Goal: Information Seeking & Learning: Learn about a topic

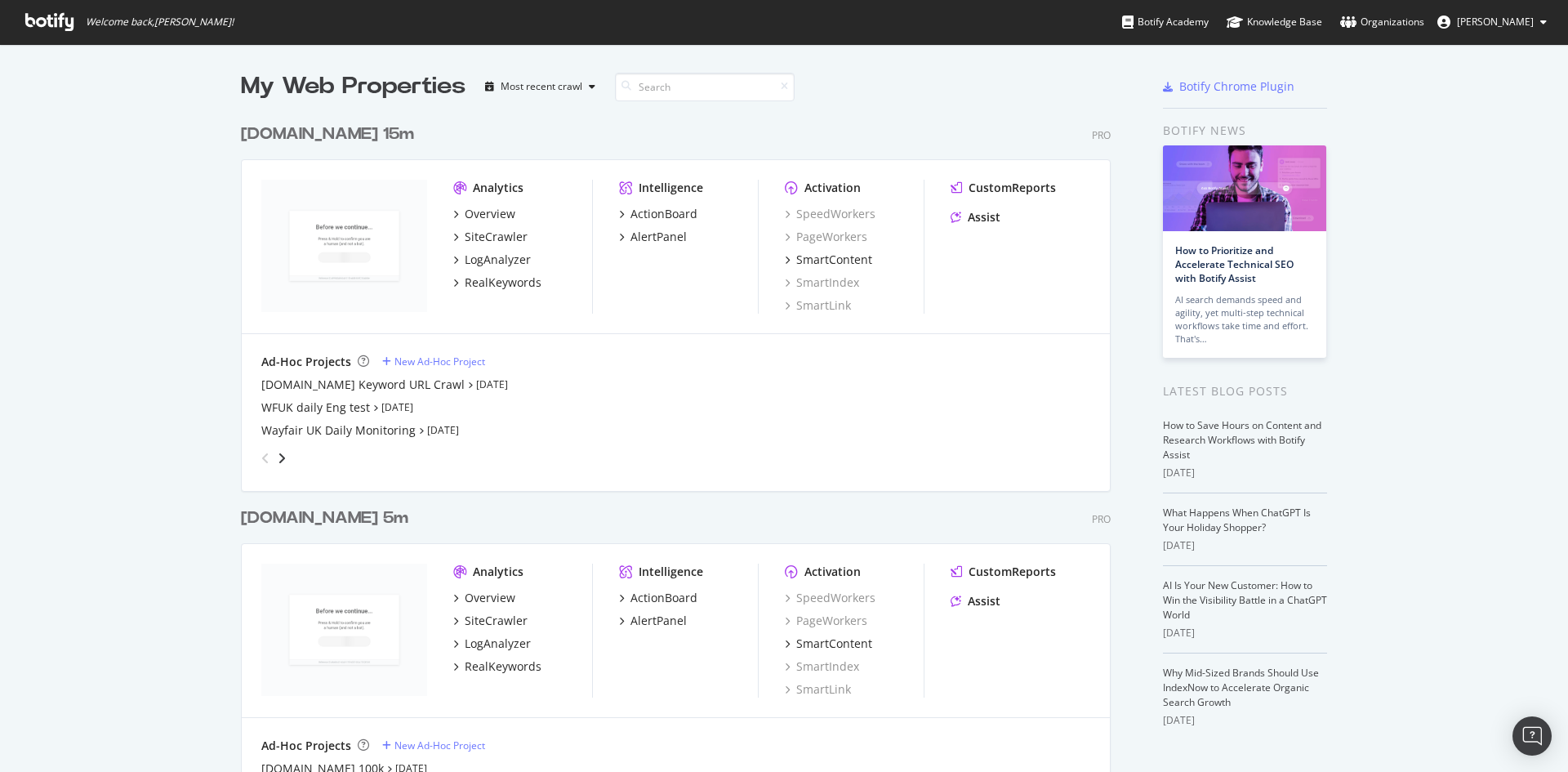
click at [353, 134] on div "[DOMAIN_NAME] 15m" at bounding box center [328, 134] width 173 height 24
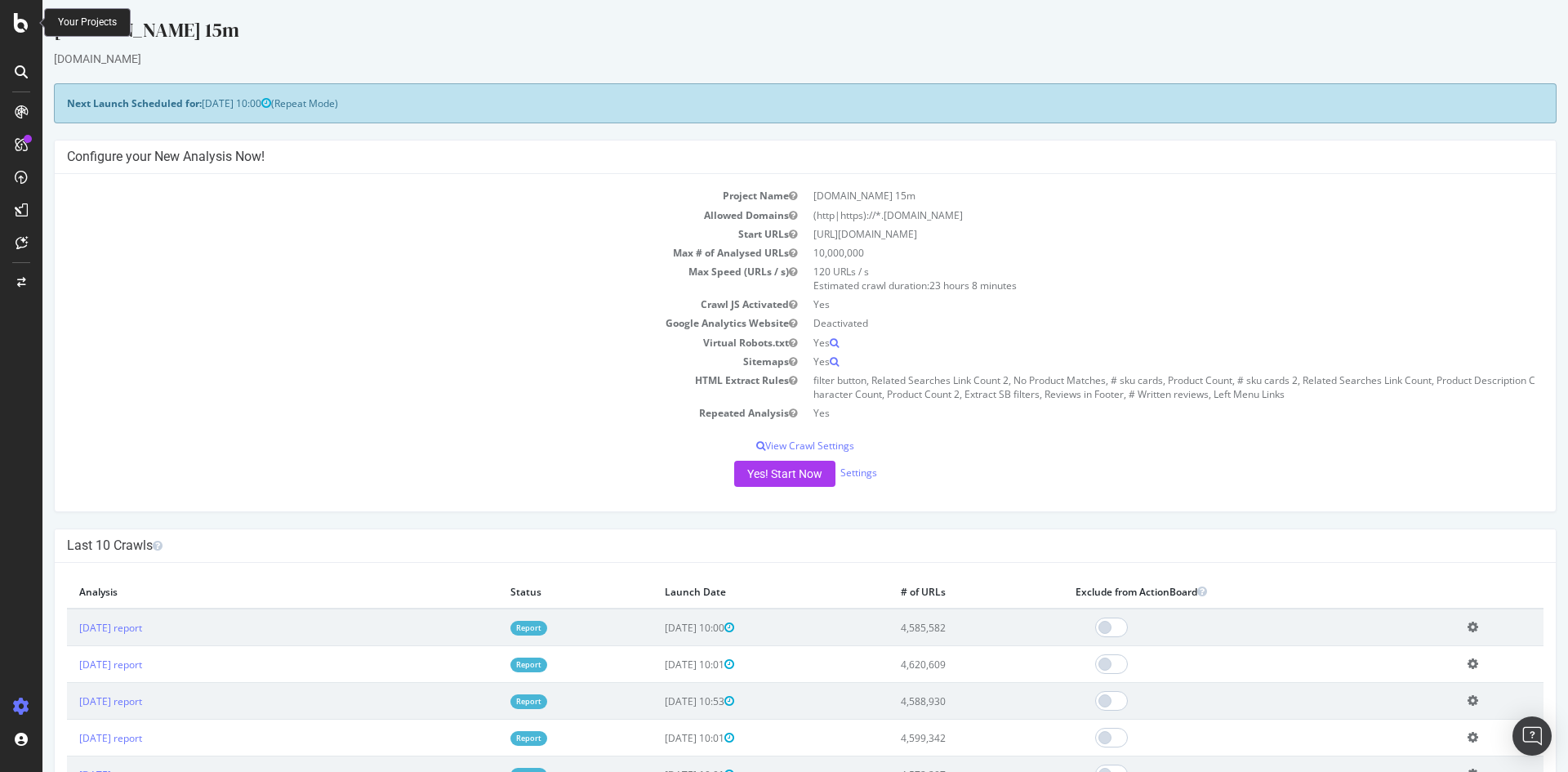
click at [22, 28] on icon at bounding box center [21, 22] width 15 height 19
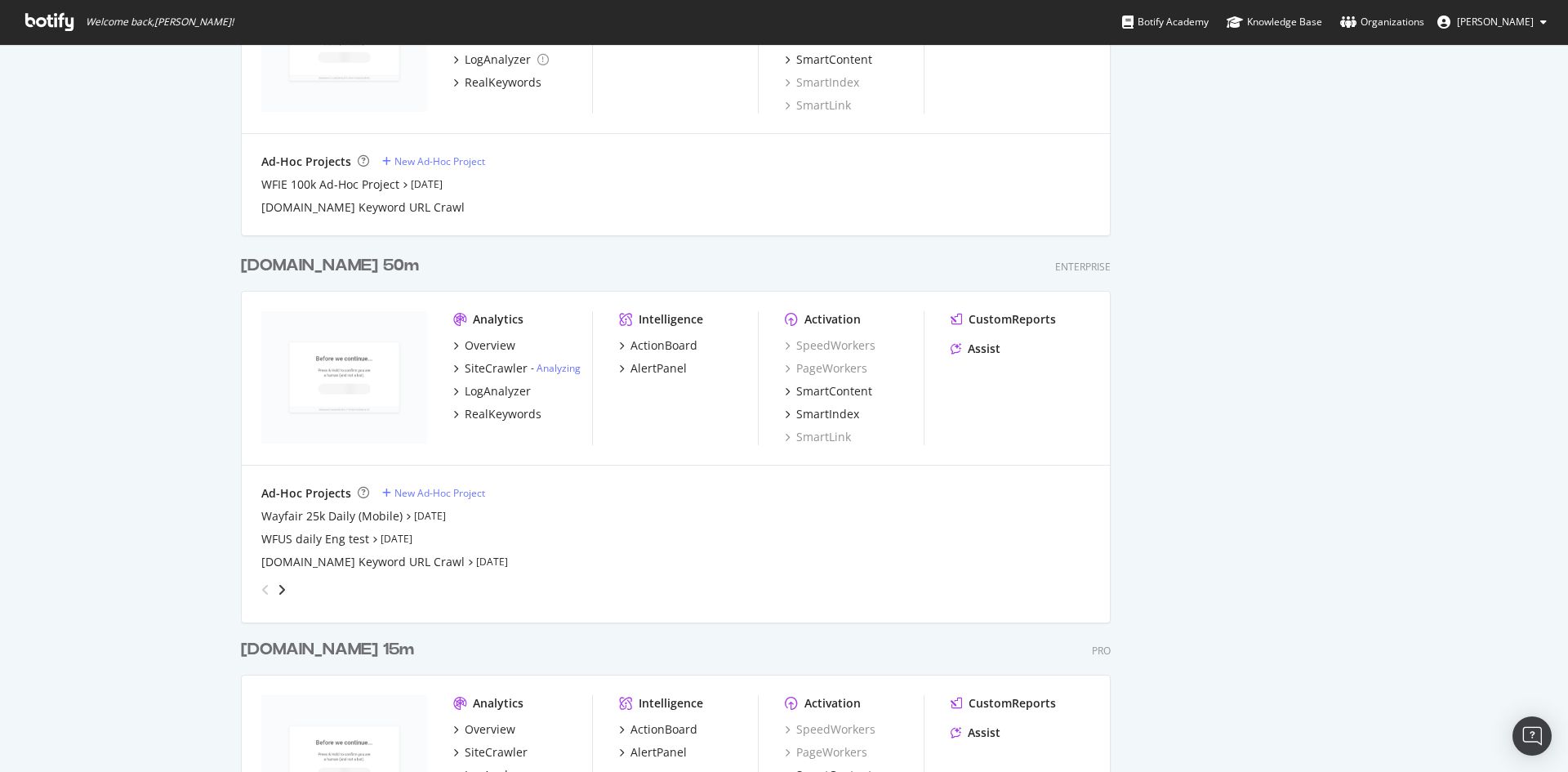
scroll to position [2124, 0]
click at [350, 258] on div "[DOMAIN_NAME] 50m" at bounding box center [330, 262] width 179 height 24
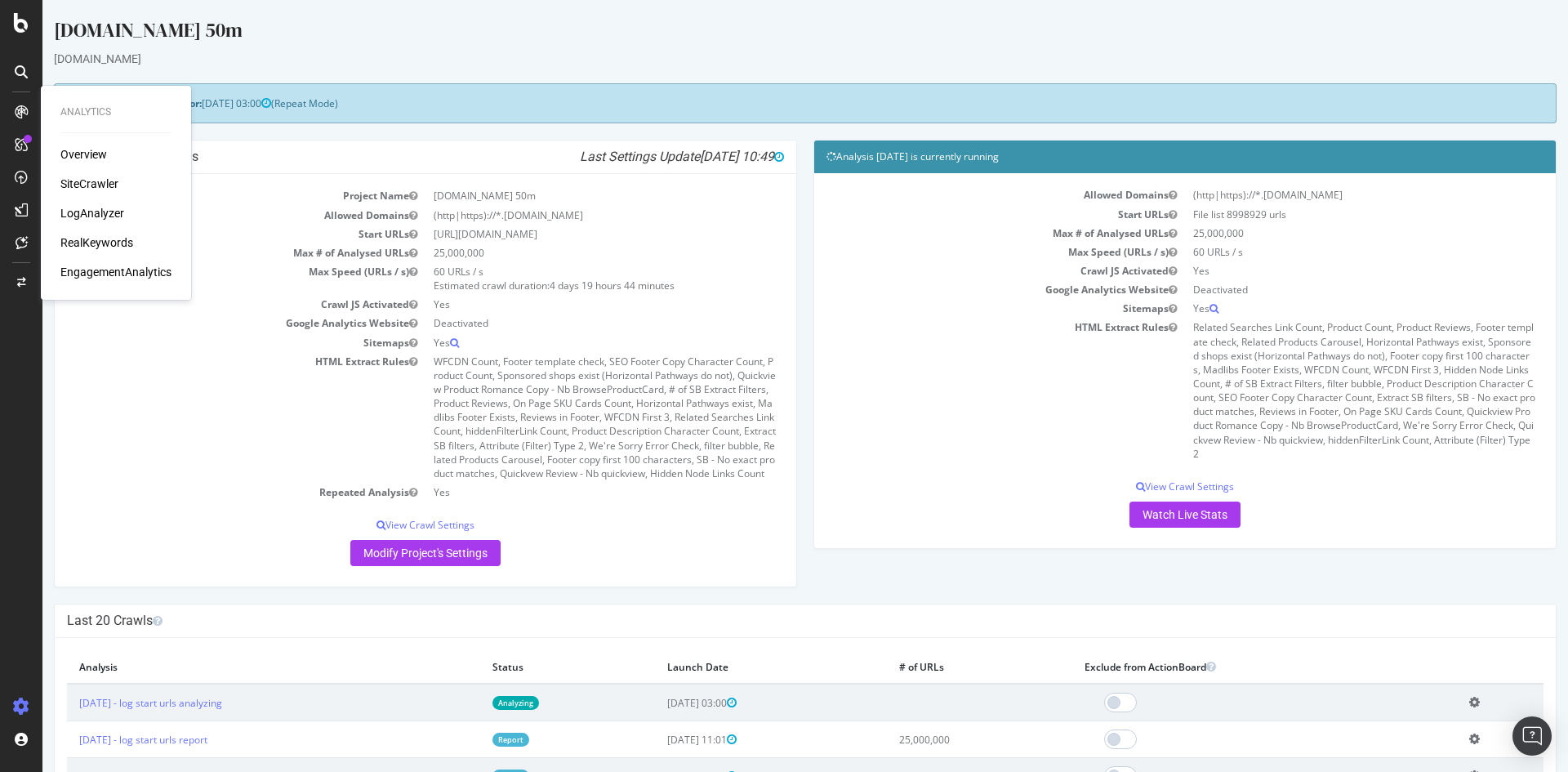
click at [84, 156] on div "Overview" at bounding box center [84, 155] width 47 height 17
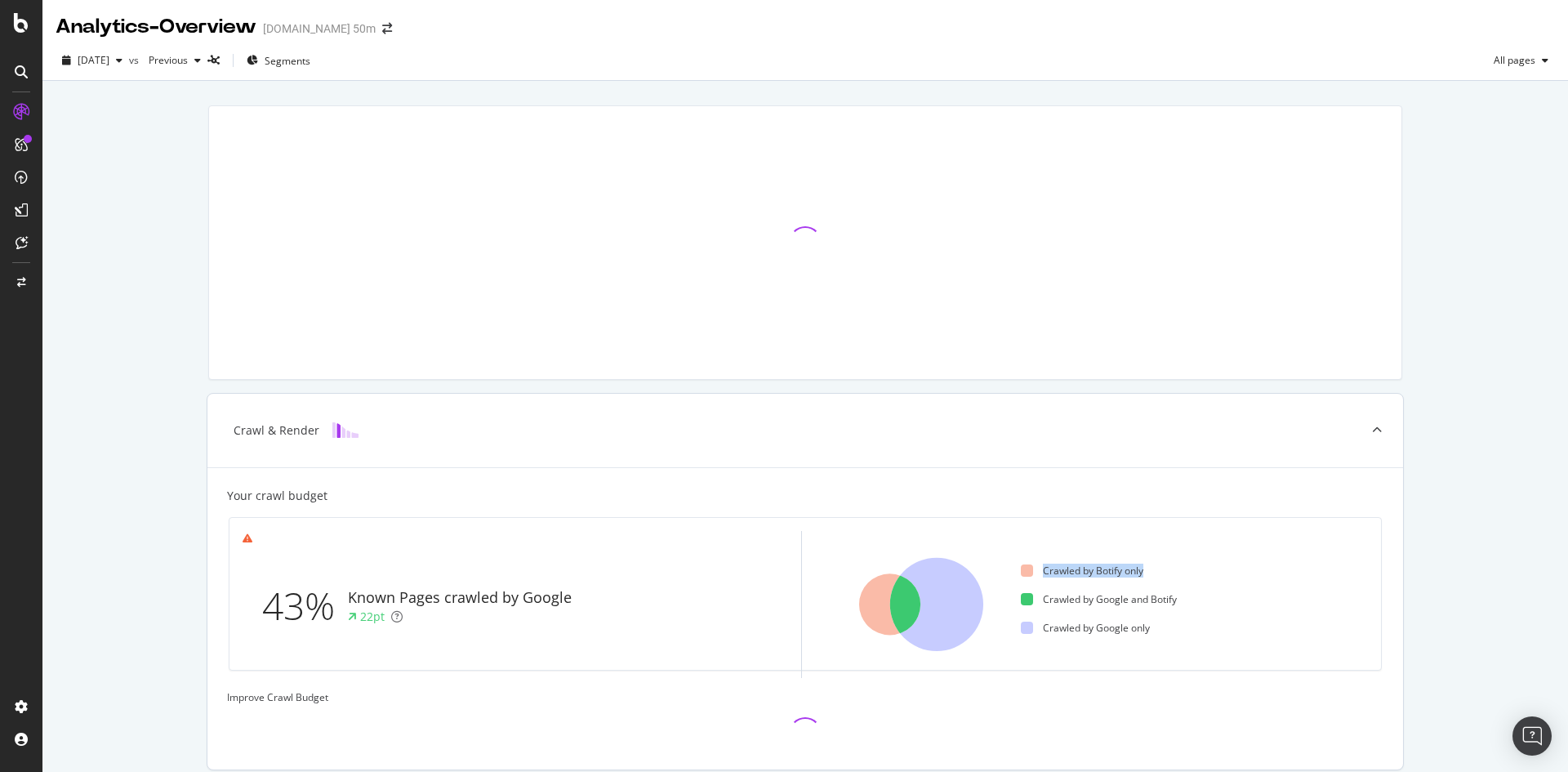
drag, startPoint x: 1029, startPoint y: 570, endPoint x: 1158, endPoint y: 573, distance: 129.0
click at [1158, 573] on ul "Crawled by Botify only Crawled by Google and Botify Crawled by Google only" at bounding box center [1194, 605] width 347 height 147
drag, startPoint x: 1182, startPoint y: 596, endPoint x: 1032, endPoint y: 595, distance: 150.0
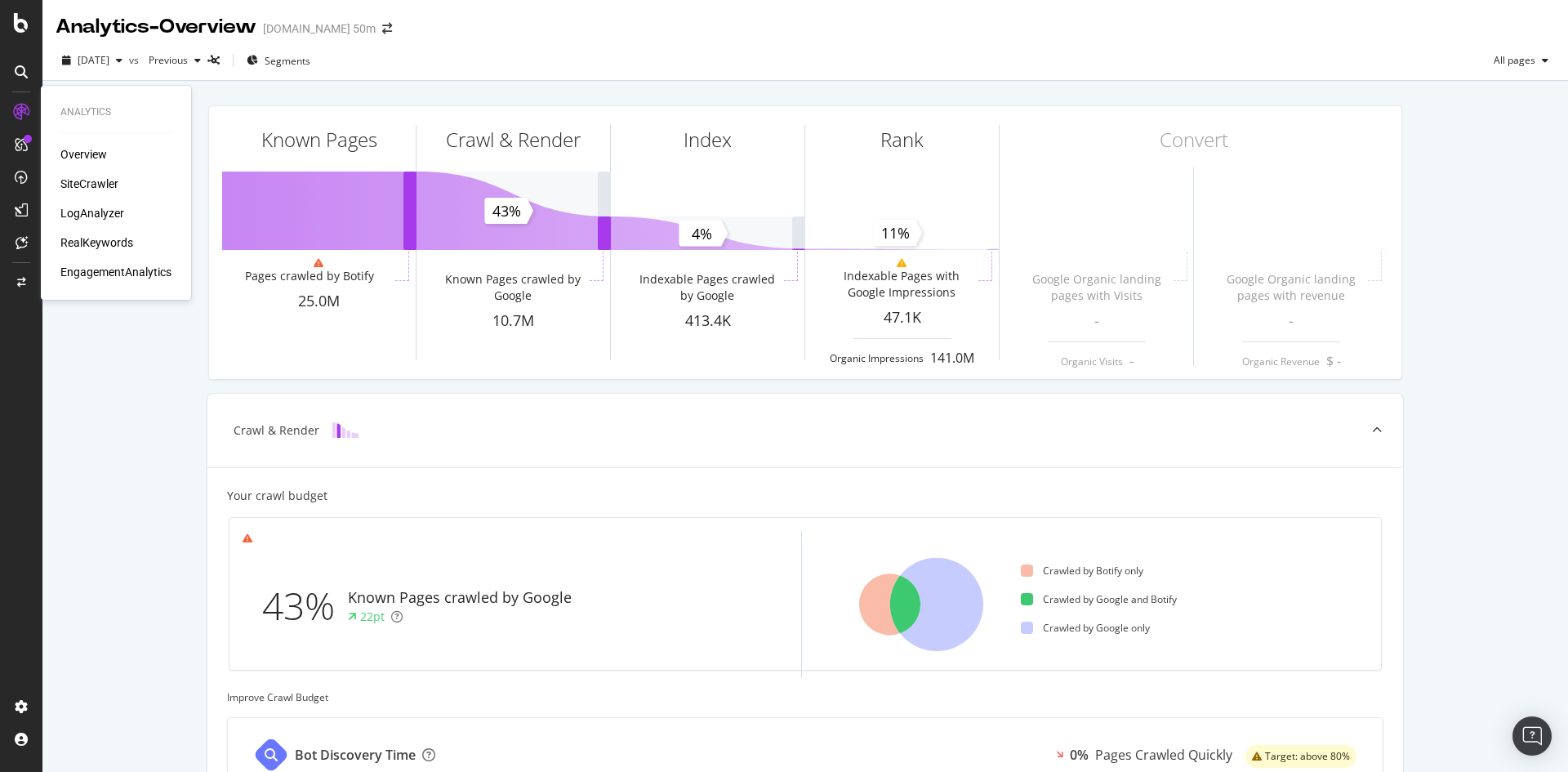
click at [86, 179] on div "SiteCrawler" at bounding box center [89, 184] width 58 height 17
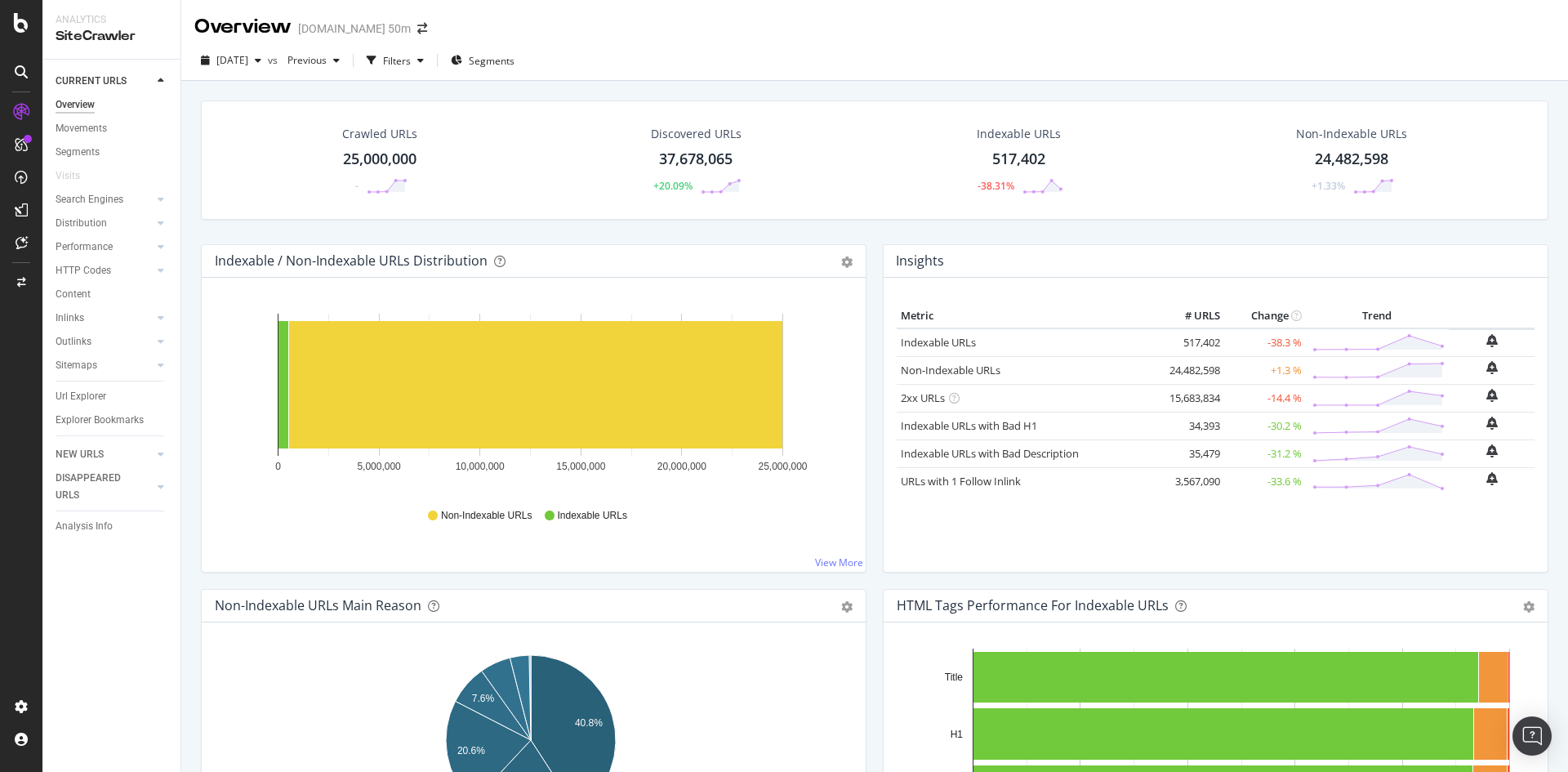
click at [1024, 164] on div "517,402" at bounding box center [1020, 159] width 53 height 21
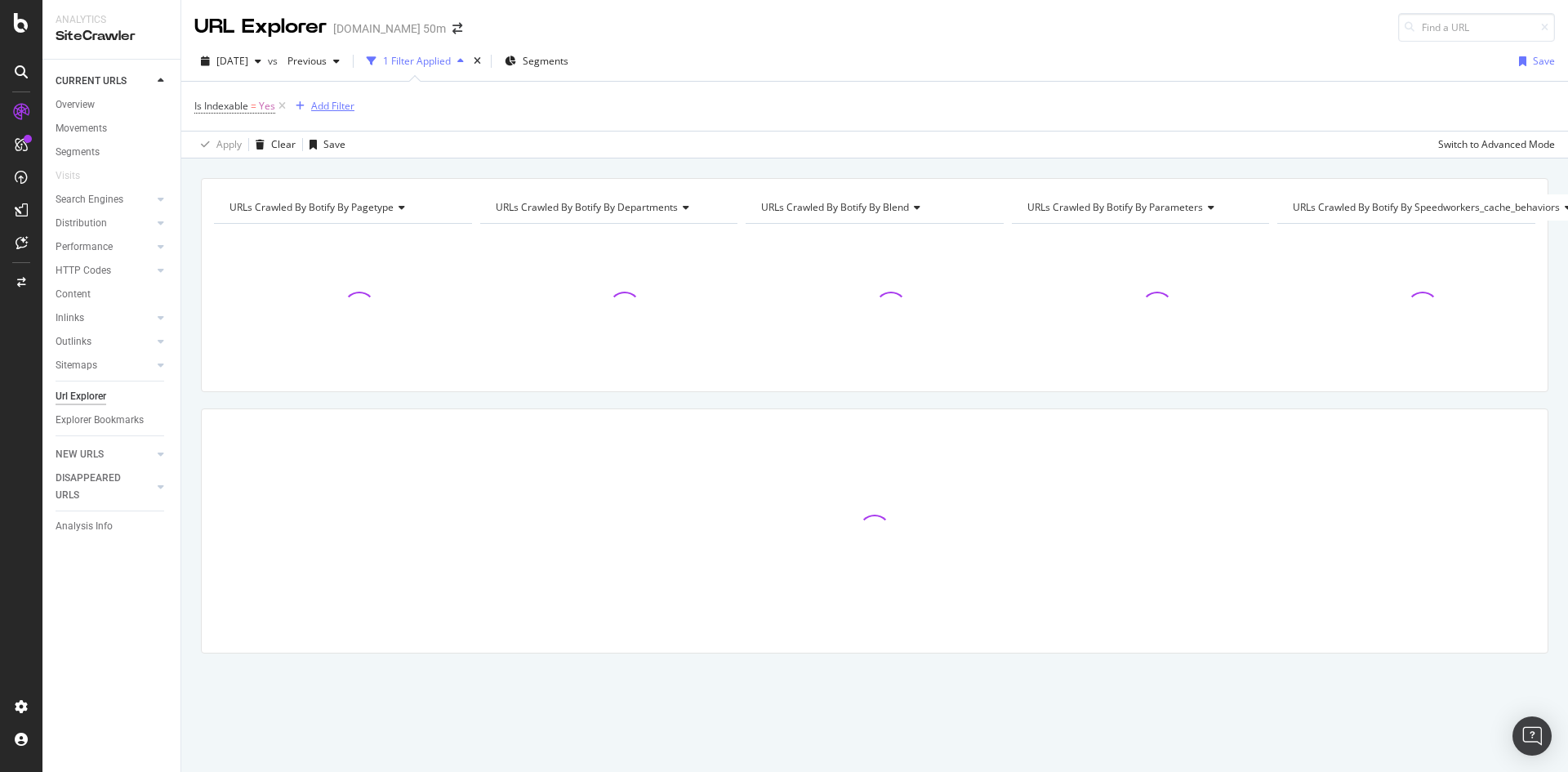
click at [331, 101] on div "Add Filter" at bounding box center [332, 105] width 43 height 14
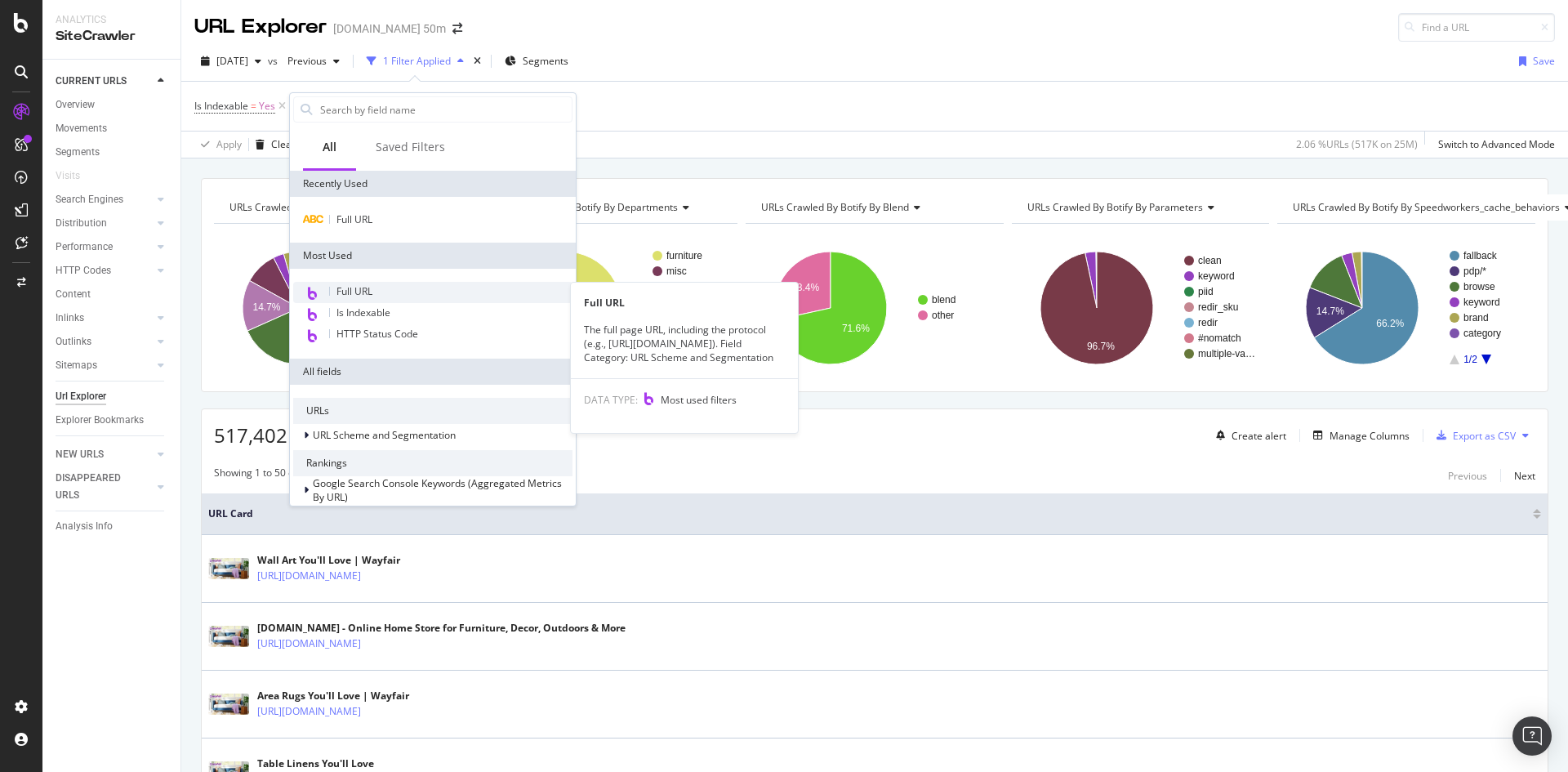
click at [380, 290] on div "Full URL" at bounding box center [433, 292] width 280 height 21
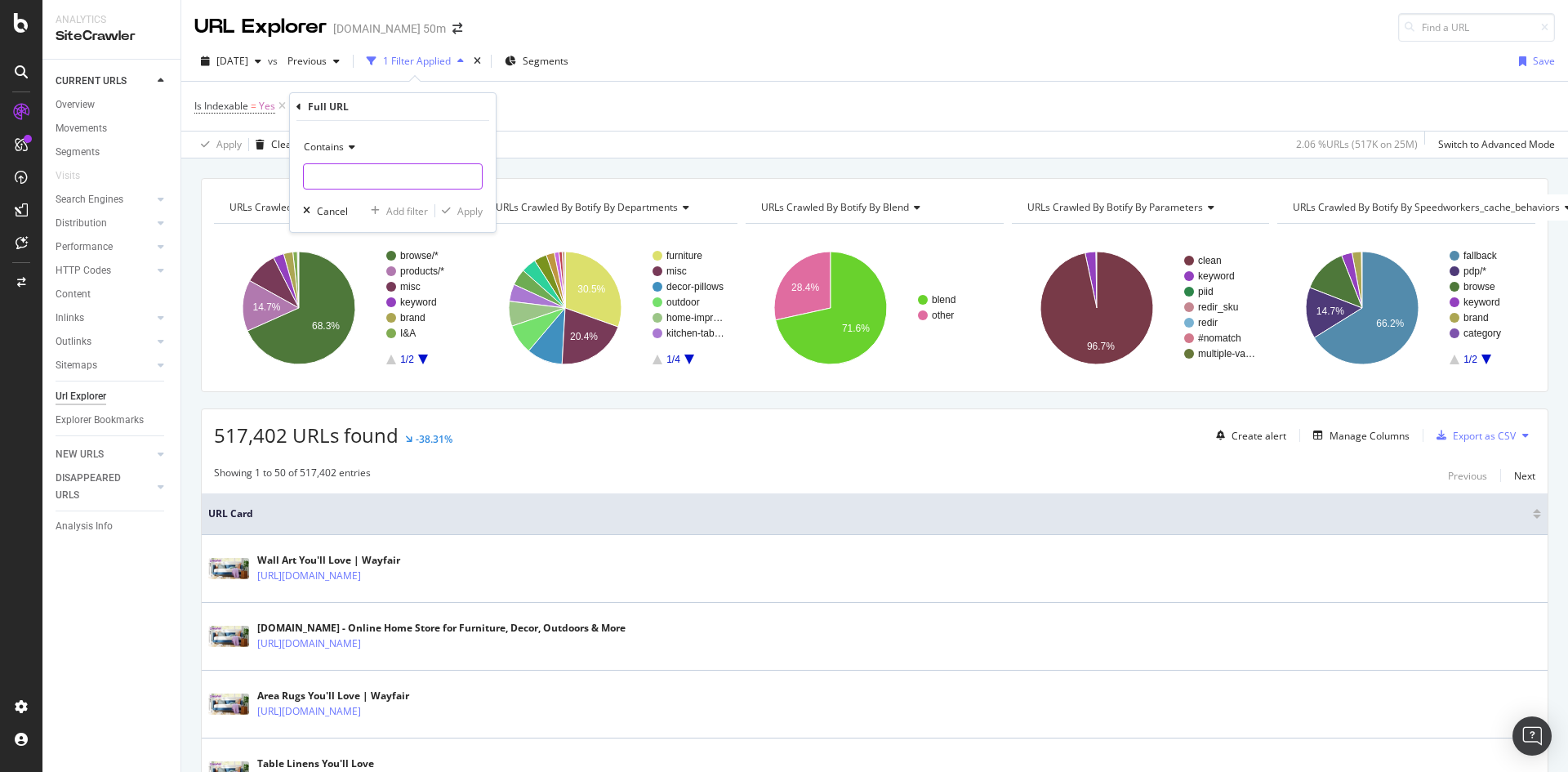
click at [354, 182] on input "text" at bounding box center [393, 177] width 179 height 26
type input "keyword.php"
click at [461, 211] on div "Apply" at bounding box center [470, 211] width 26 height 14
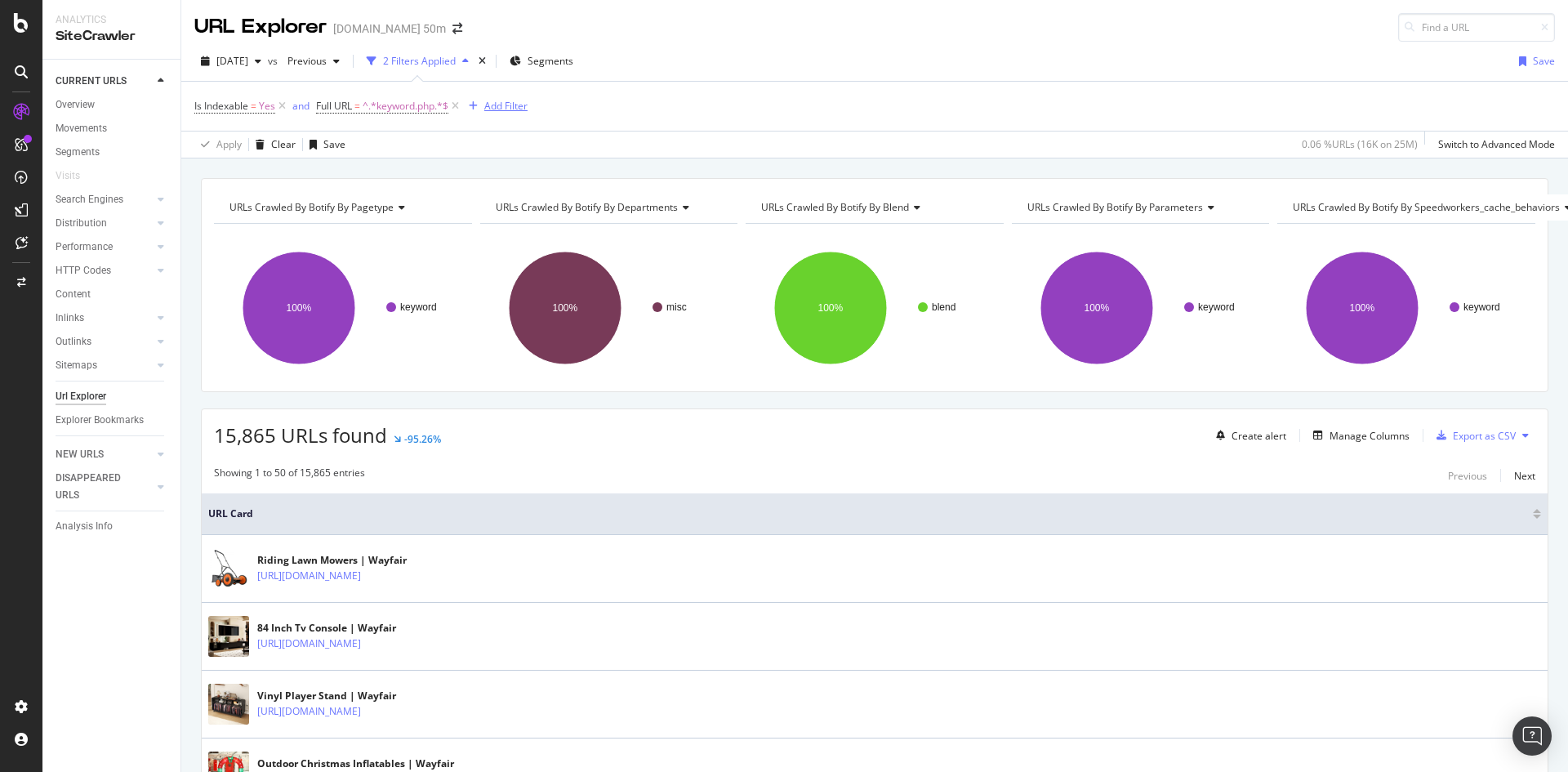
click at [504, 108] on div "Add Filter" at bounding box center [505, 105] width 43 height 14
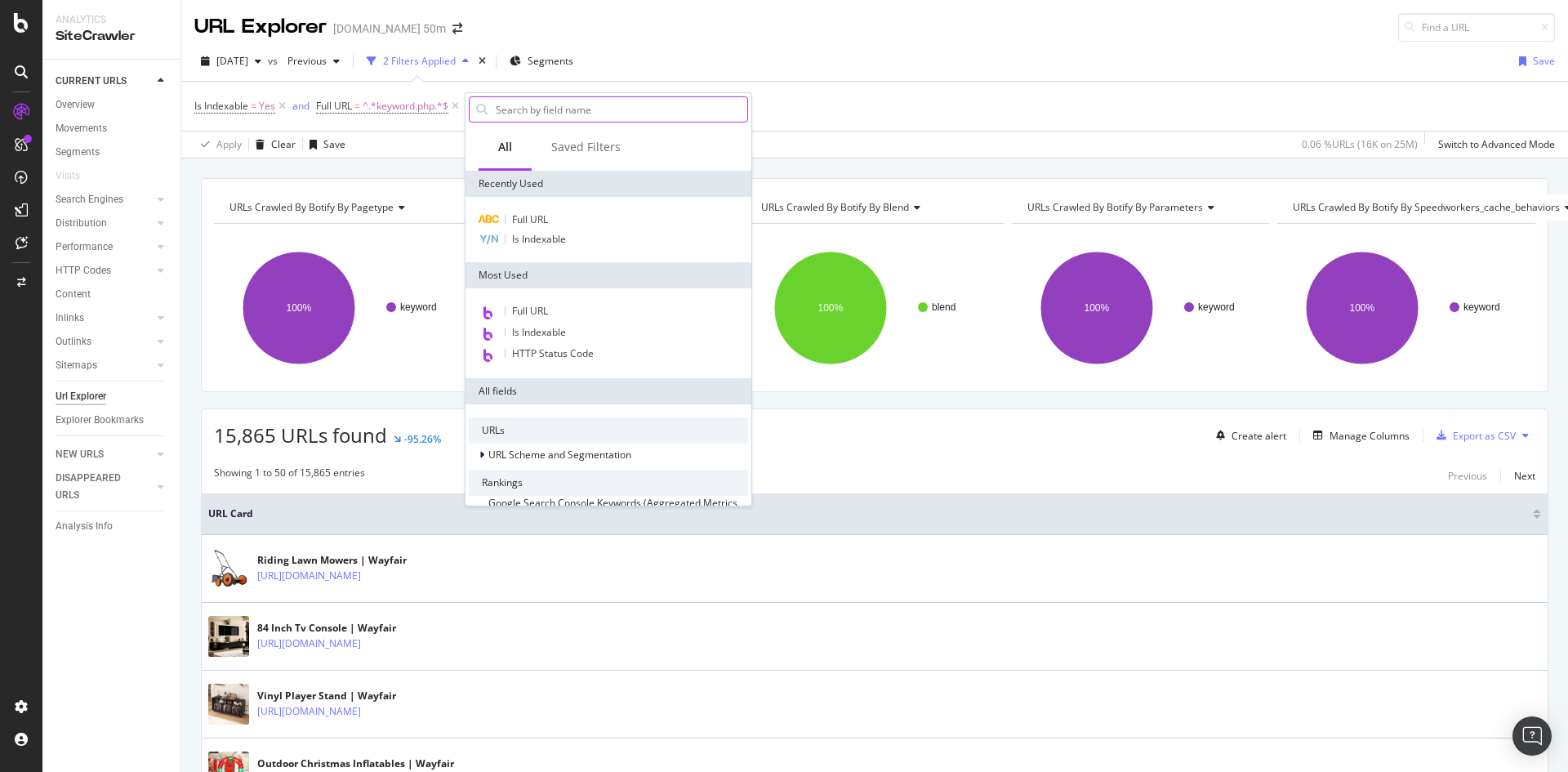
click at [574, 113] on input "text" at bounding box center [620, 109] width 253 height 25
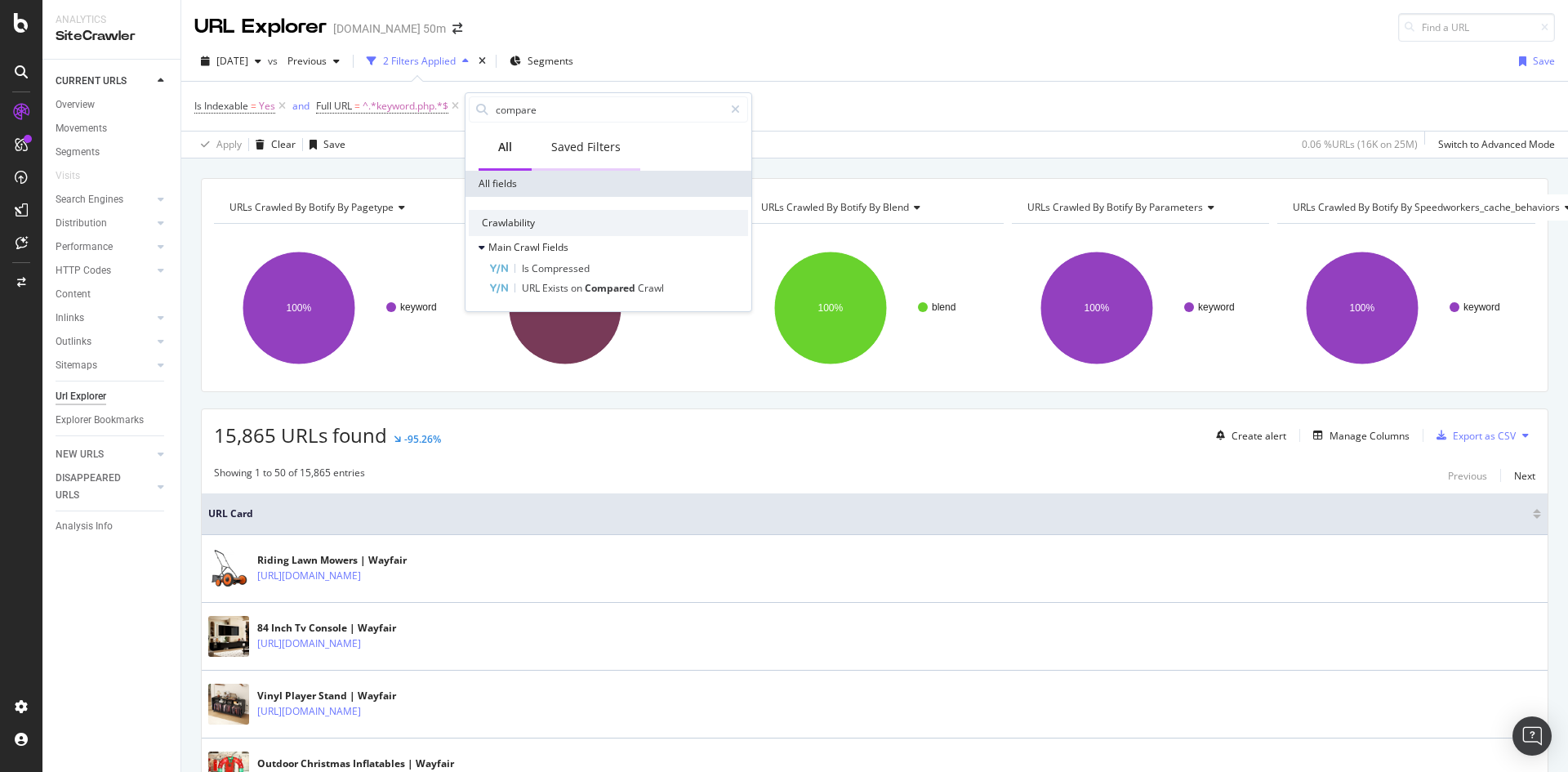
type input "compare"
click at [594, 152] on div "Saved Filters" at bounding box center [585, 147] width 69 height 17
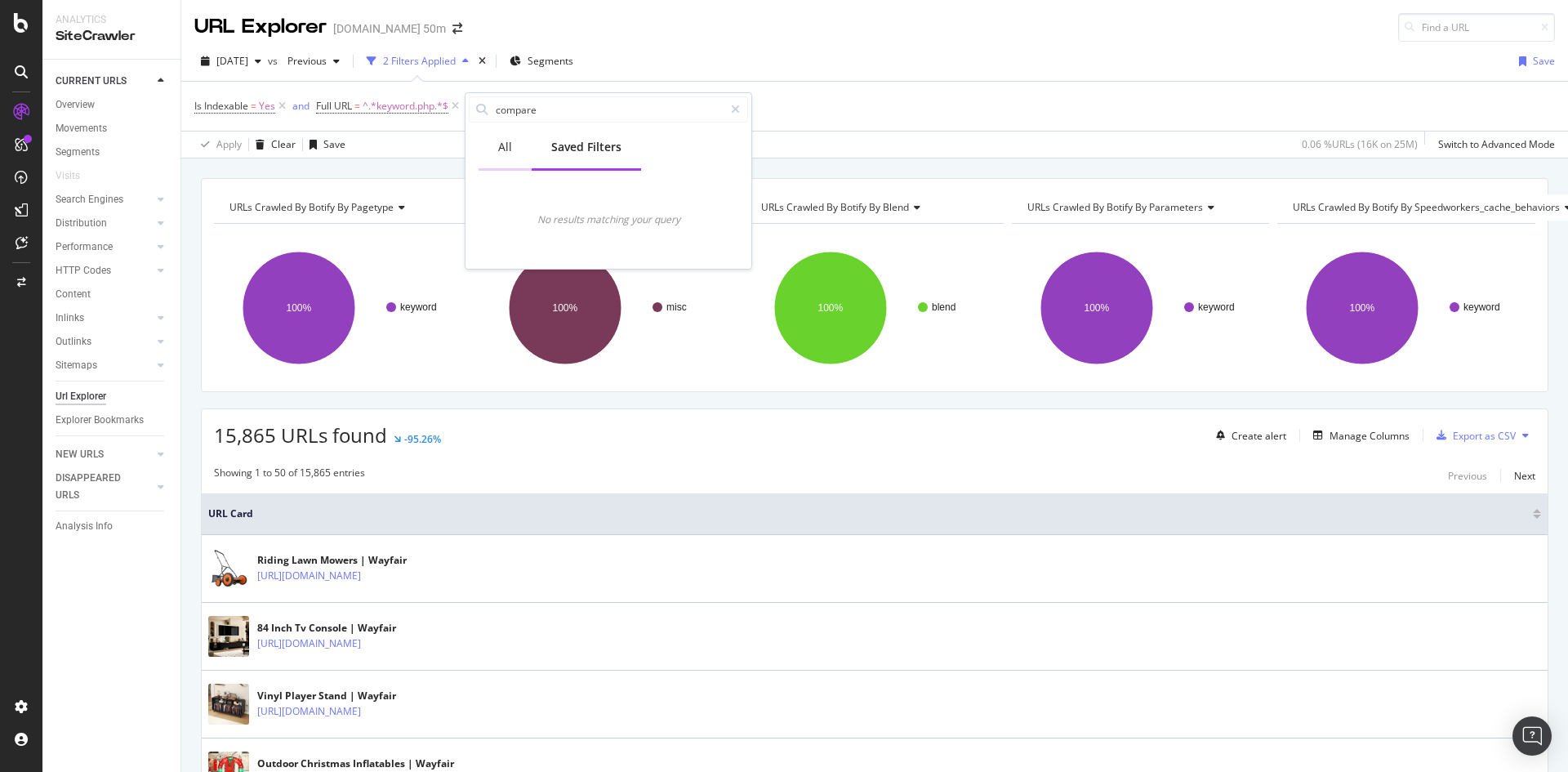
click at [520, 151] on div "All" at bounding box center [505, 148] width 53 height 45
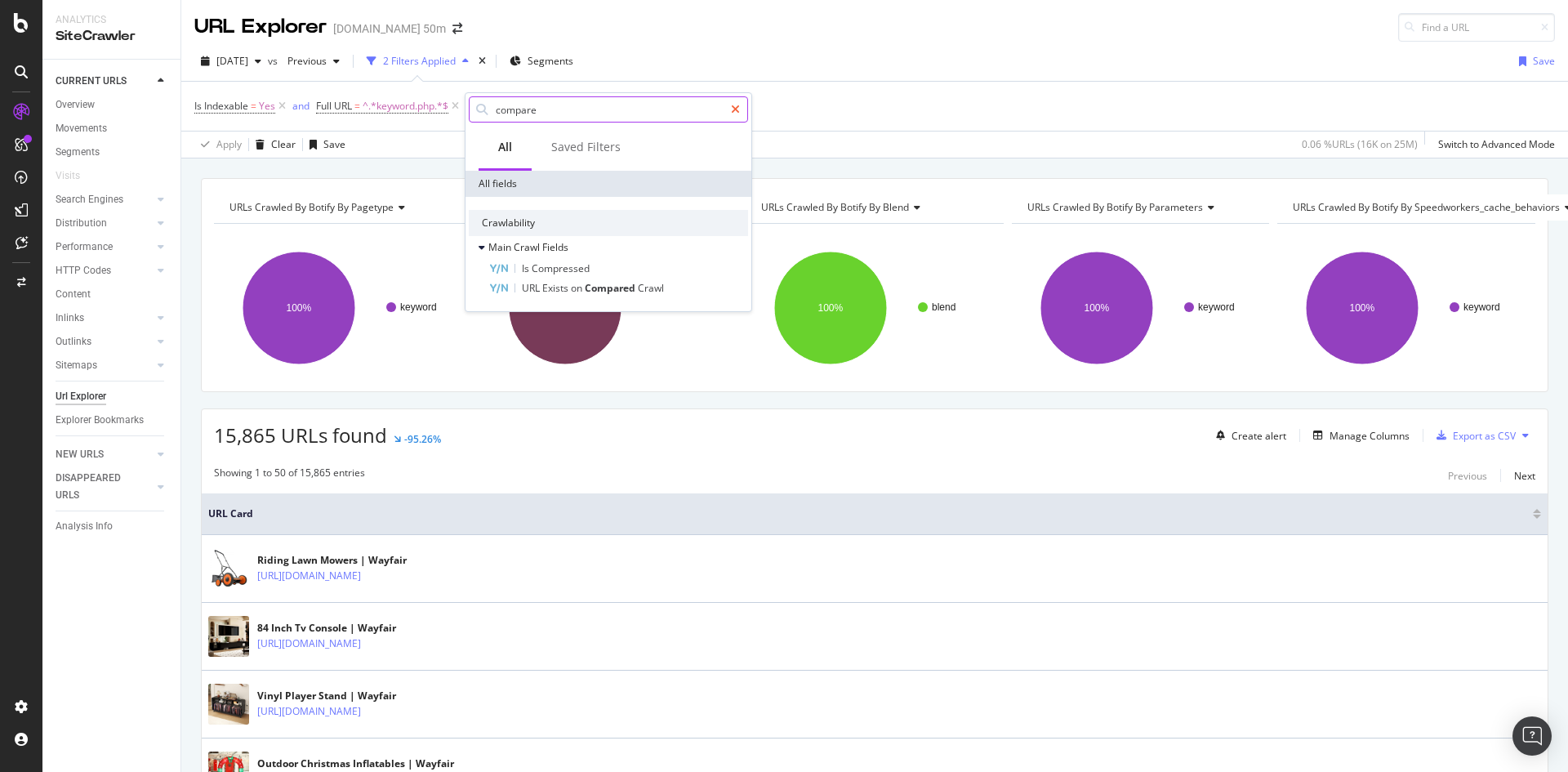
click at [738, 113] on icon at bounding box center [735, 109] width 9 height 11
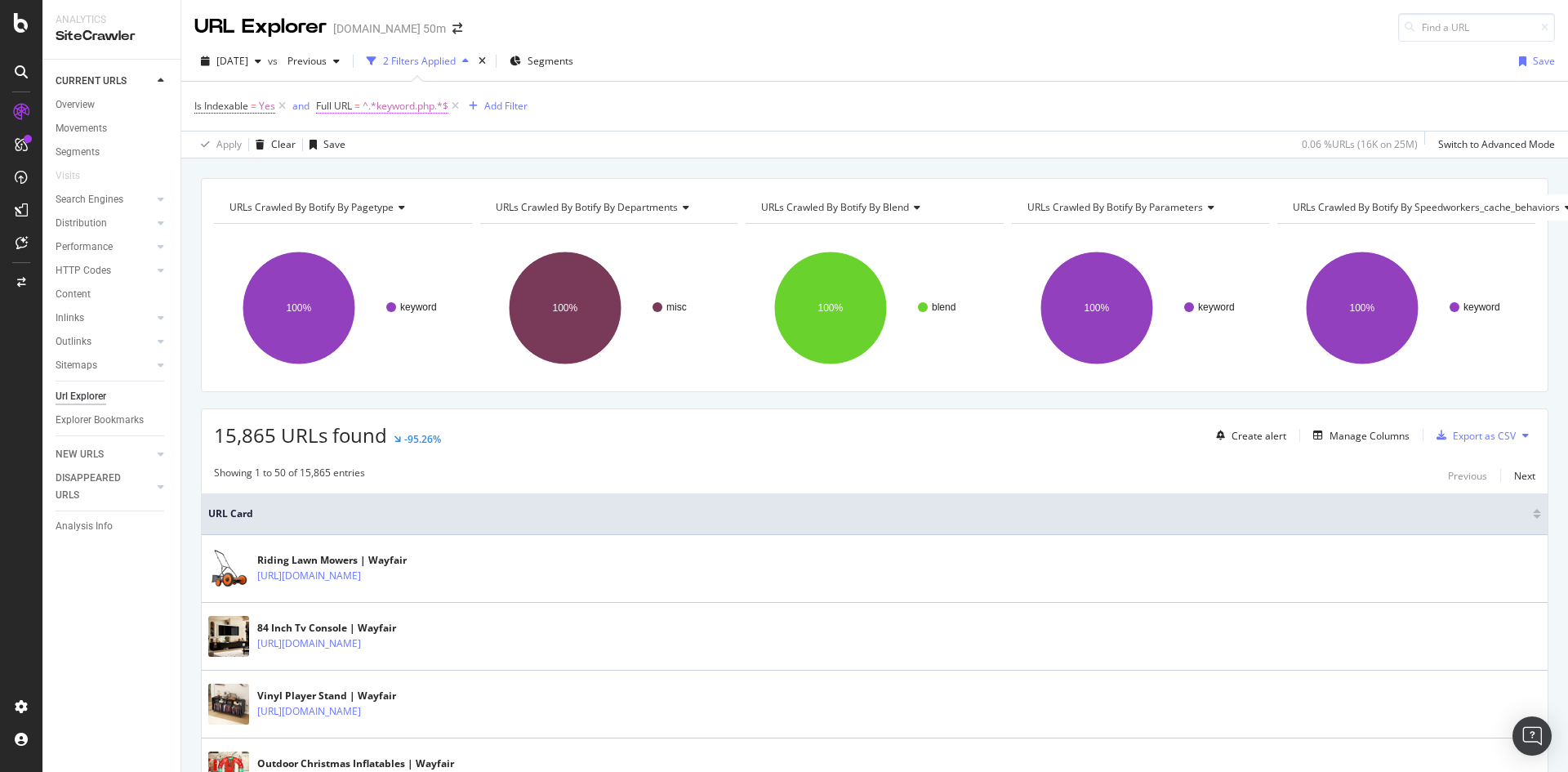
click at [448, 106] on span "^.*keyword.php.*$" at bounding box center [405, 106] width 86 height 23
click at [622, 105] on div "Is Indexable = Yes and Full URL = ^.*keyword.php.*$ Add Filter" at bounding box center [874, 106] width 1361 height 49
click at [476, 57] on div "button" at bounding box center [465, 61] width 19 height 10
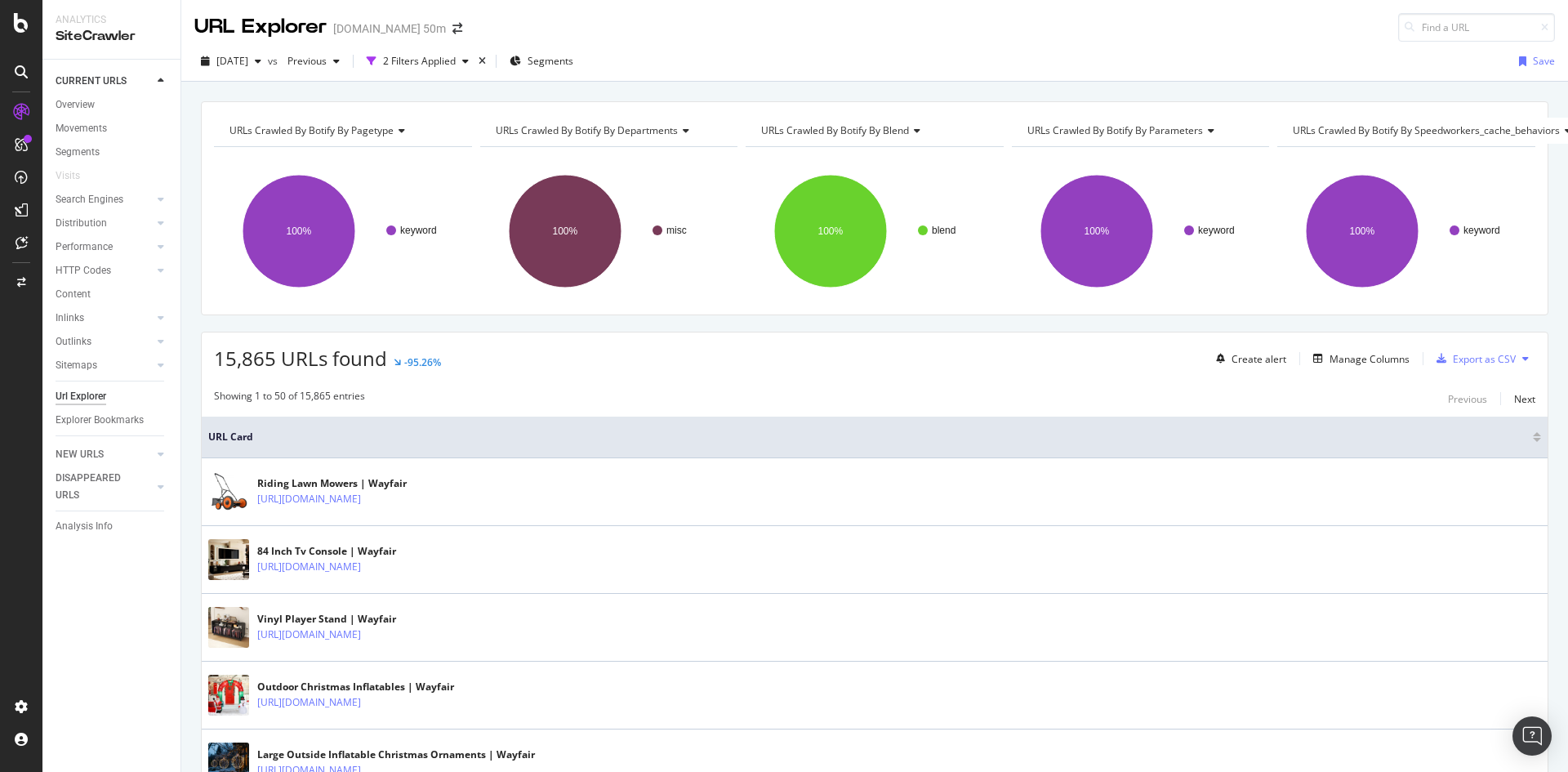
click at [774, 34] on div "URL Explorer [DOMAIN_NAME] 50m" at bounding box center [874, 20] width 1387 height 41
click at [709, 50] on div "[DATE] vs Previous 2 Filters Applied Segments Save" at bounding box center [874, 64] width 1387 height 33
click at [476, 70] on div "2 Filters Applied" at bounding box center [417, 61] width 115 height 25
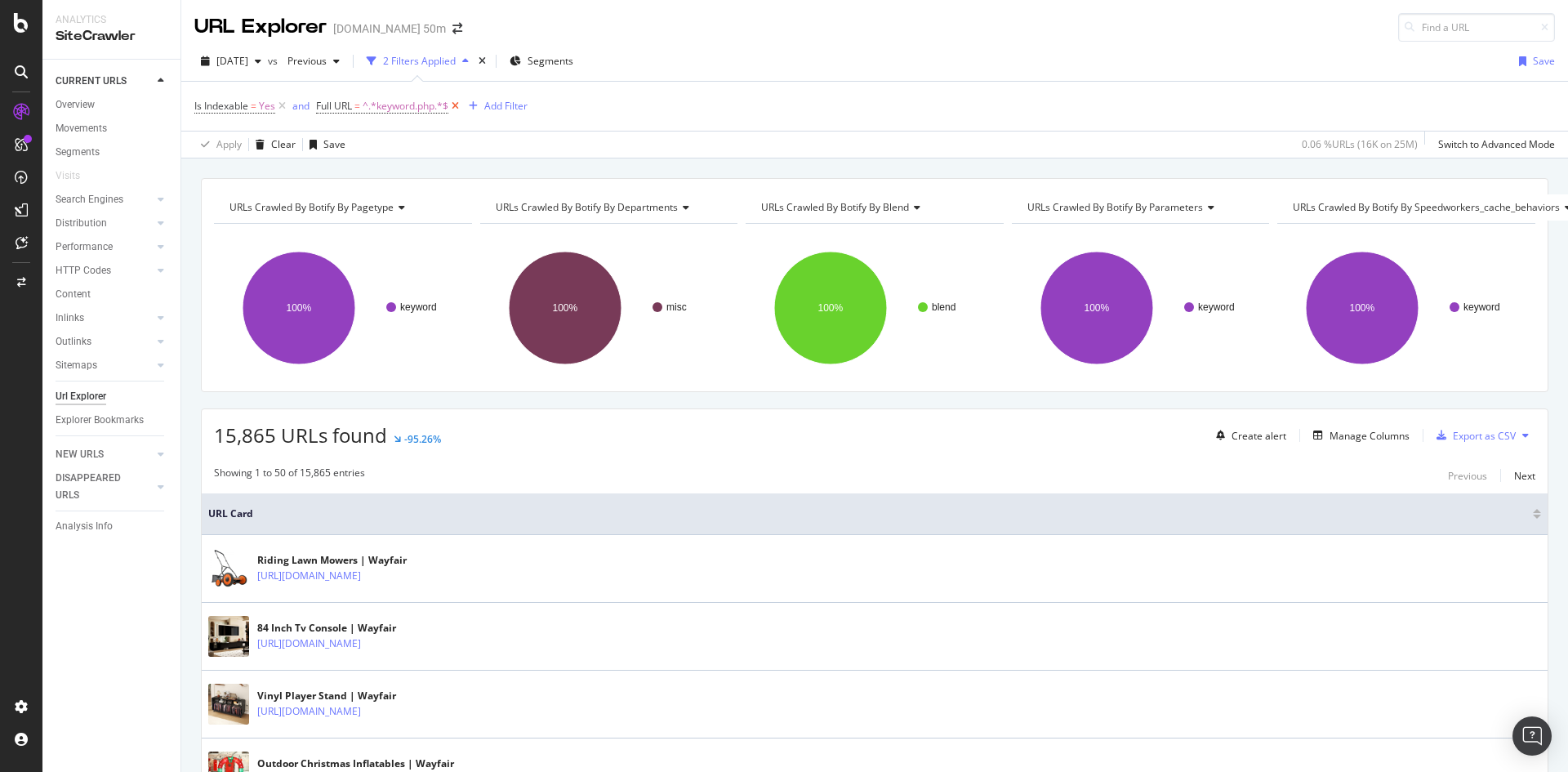
click at [457, 112] on icon at bounding box center [455, 107] width 14 height 17
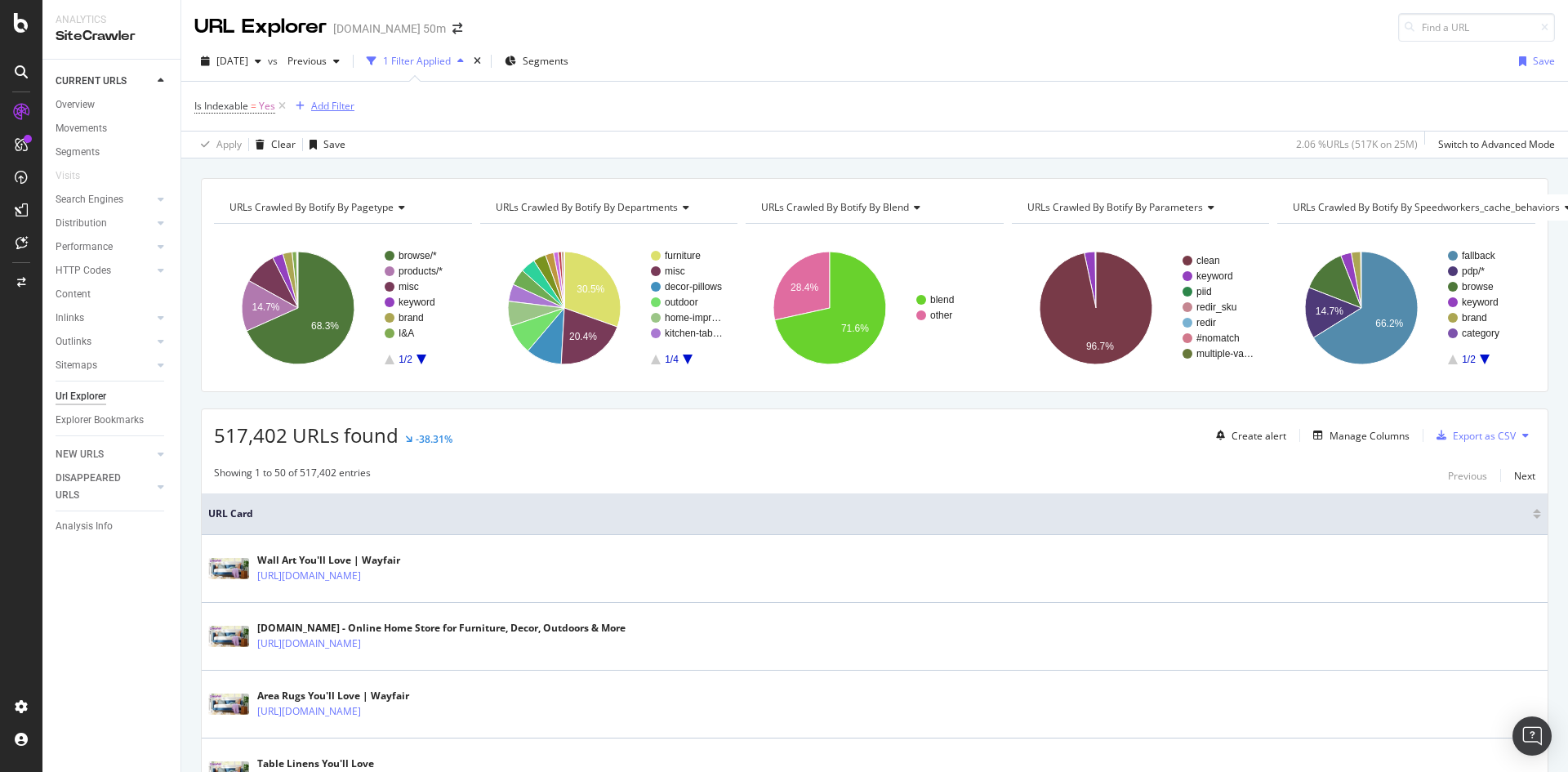
click at [299, 106] on icon "button" at bounding box center [300, 106] width 9 height 10
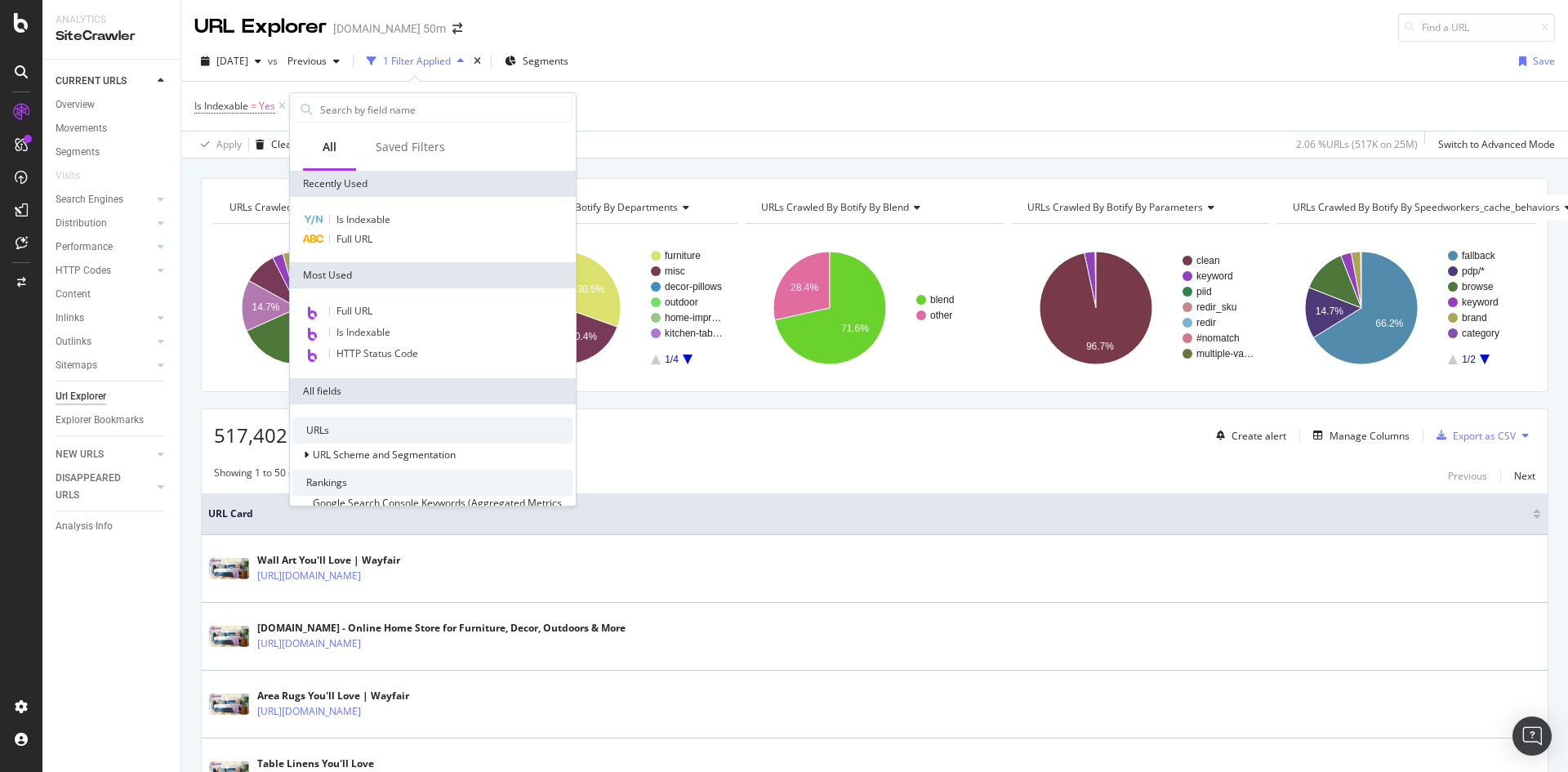
click at [299, 106] on div at bounding box center [306, 109] width 25 height 25
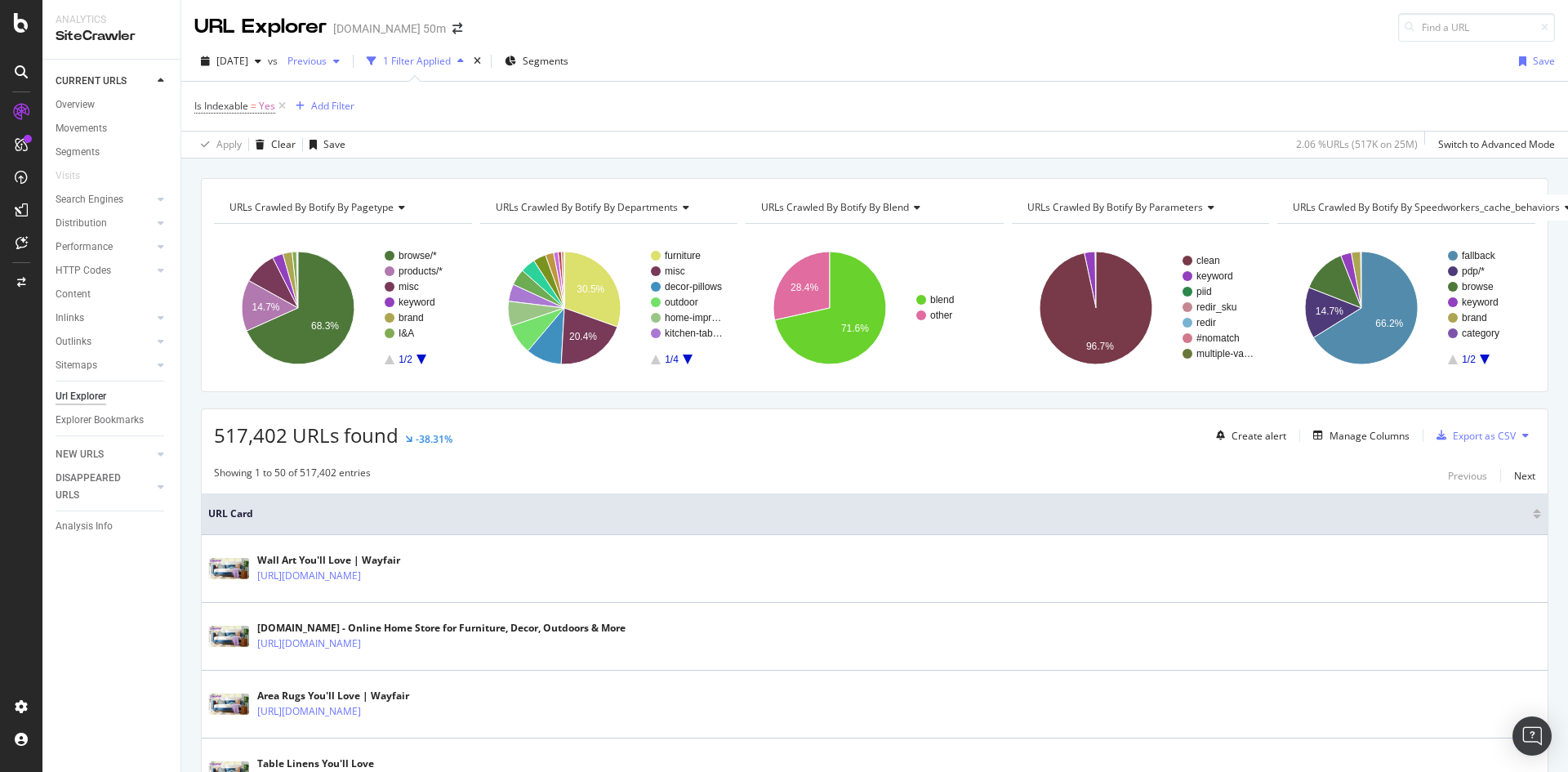
click at [327, 62] on span "Previous" at bounding box center [304, 61] width 46 height 14
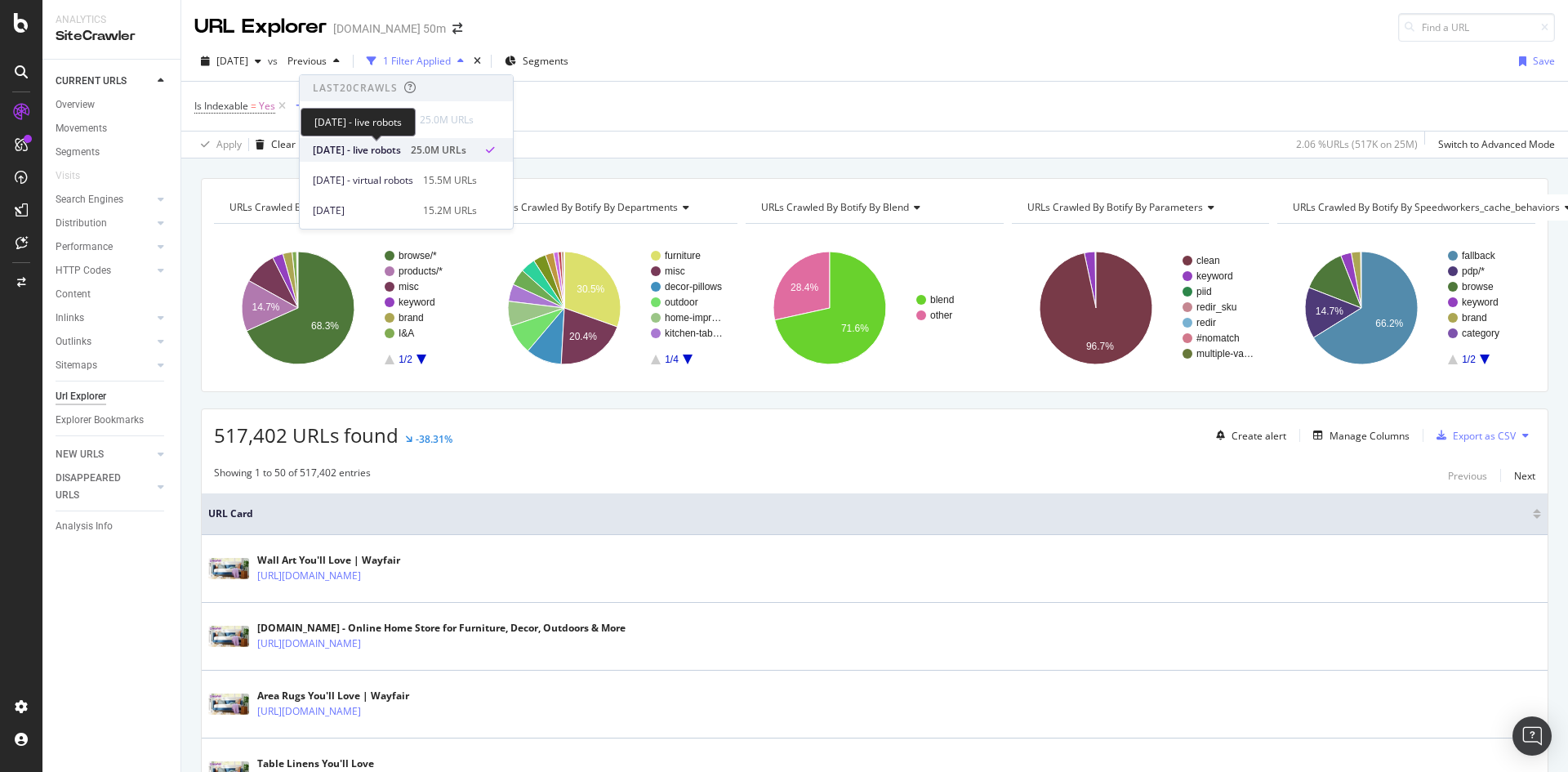
click at [401, 155] on span "[DATE] - live robots" at bounding box center [357, 150] width 88 height 15
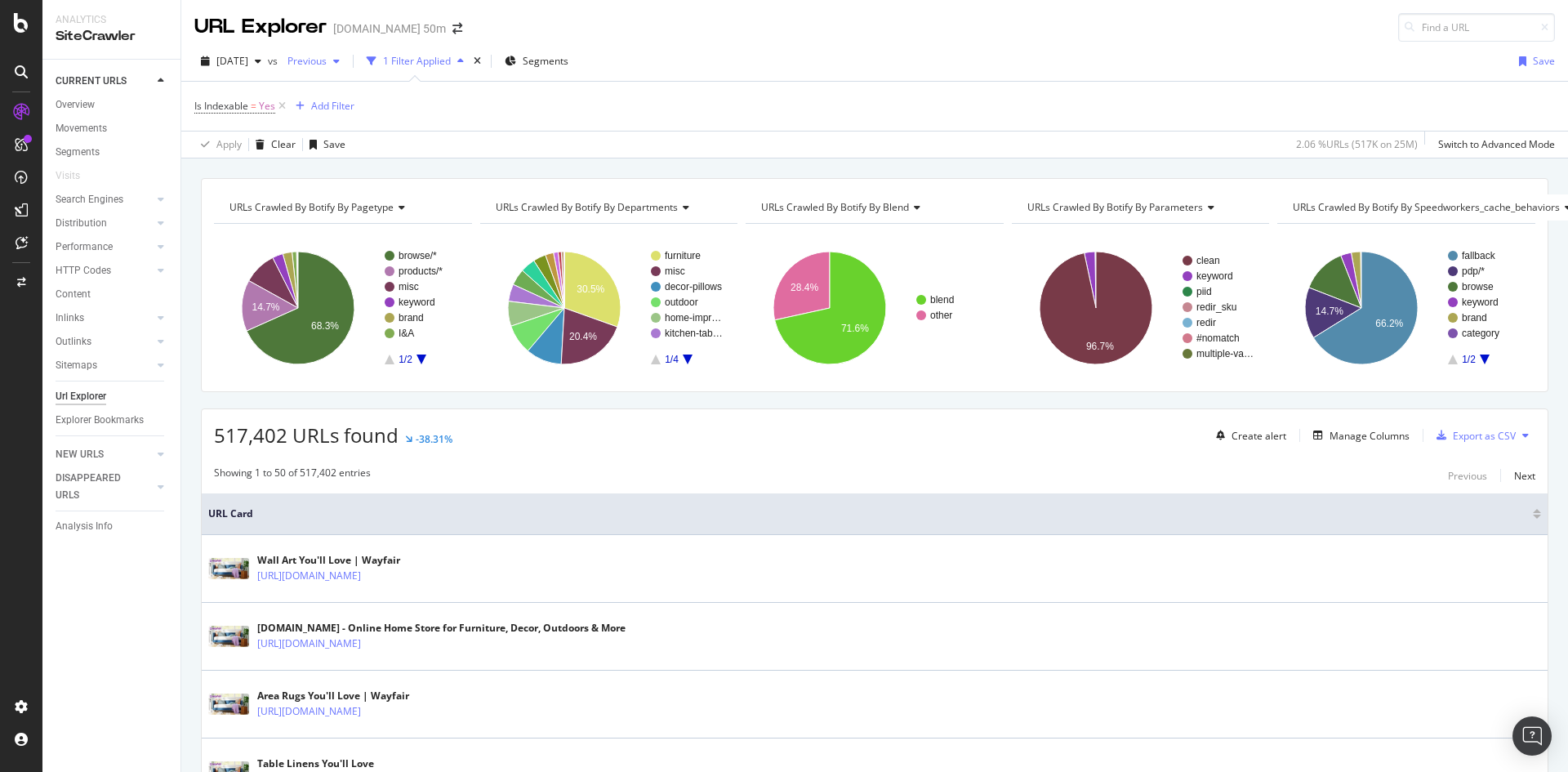
click at [340, 61] on icon "button" at bounding box center [336, 61] width 6 height 10
click at [674, 102] on div "Is Indexable = Yes Add Filter" at bounding box center [874, 106] width 1361 height 49
click at [334, 111] on div "Add Filter" at bounding box center [332, 105] width 43 height 14
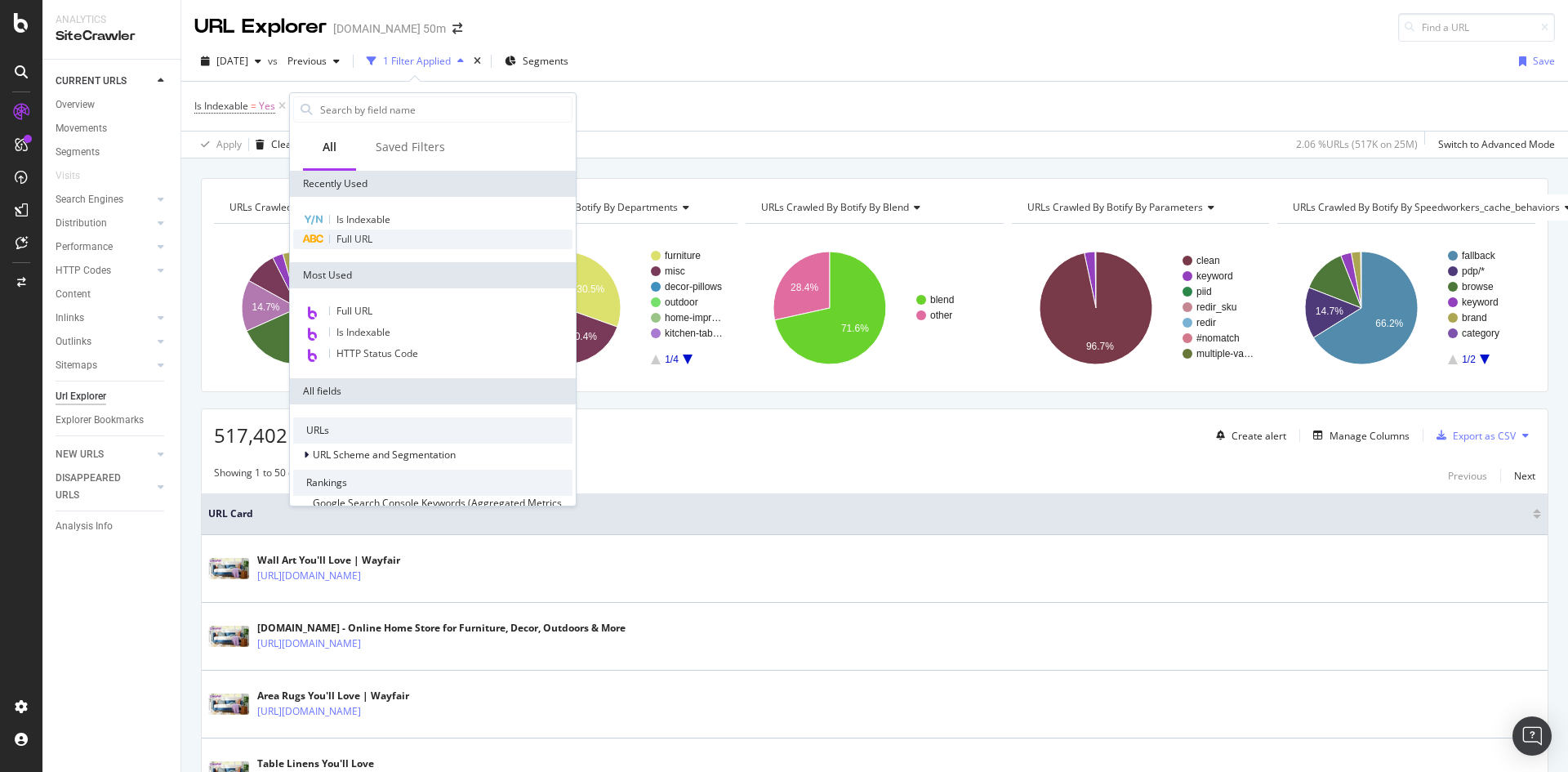
click at [396, 234] on div "Full URL" at bounding box center [433, 238] width 280 height 19
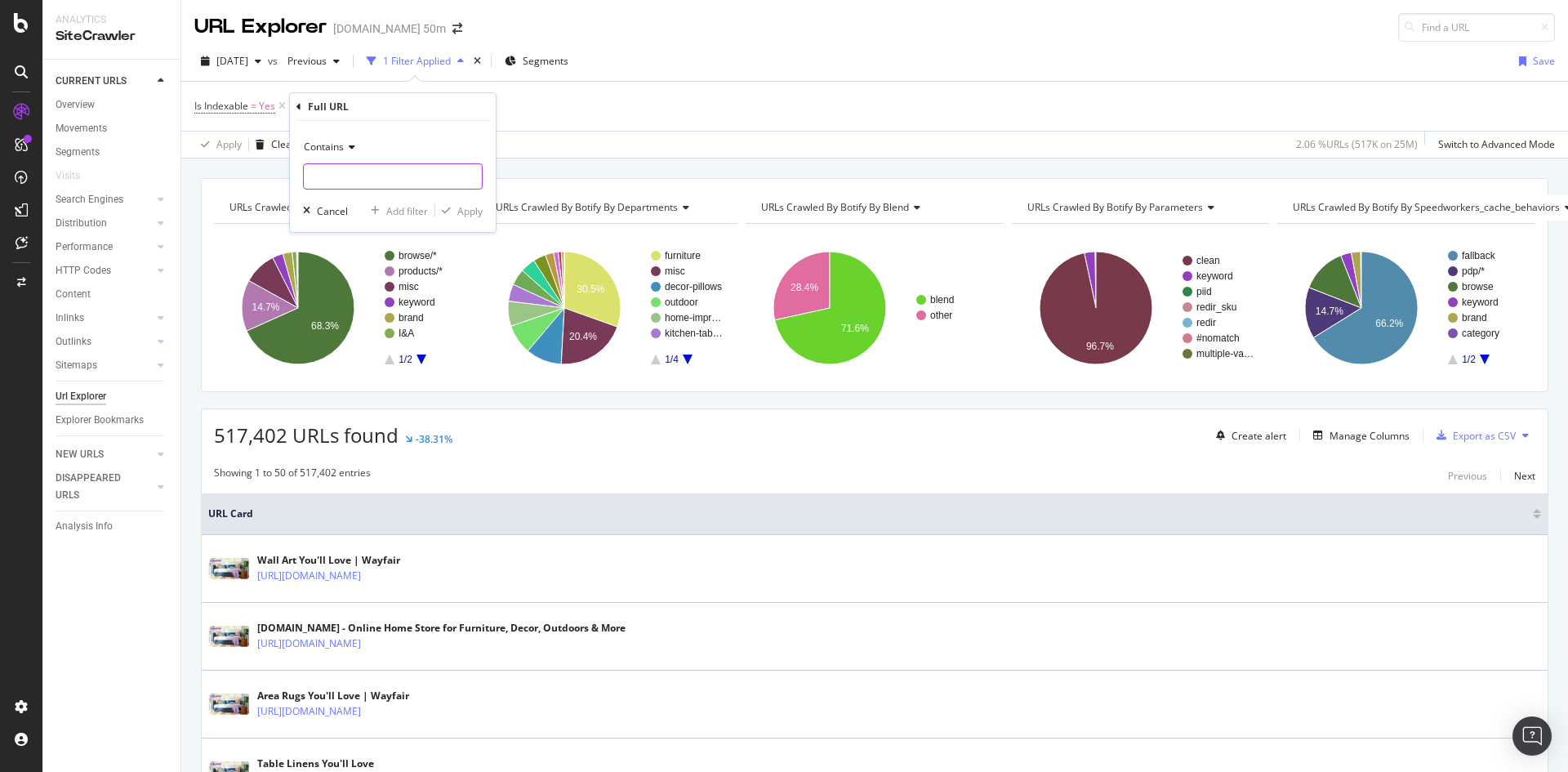
click at [410, 174] on input "text" at bounding box center [393, 177] width 179 height 26
type input "keyword.php?"
click at [458, 209] on div "Apply" at bounding box center [470, 211] width 26 height 14
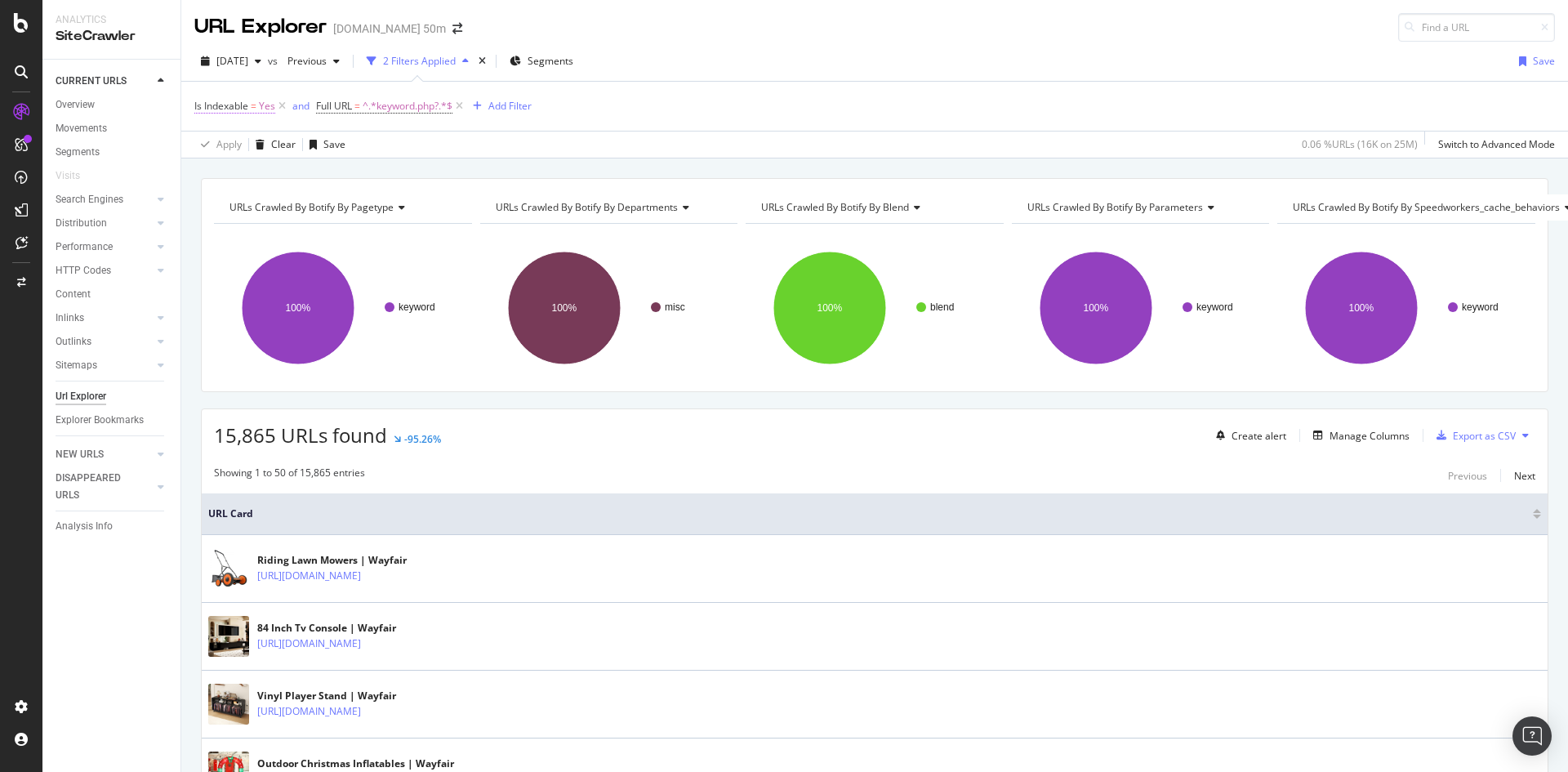
click at [225, 108] on span "Is Indexable" at bounding box center [221, 105] width 54 height 14
click at [229, 171] on icon at bounding box center [231, 170] width 11 height 10
click at [244, 219] on div "No" at bounding box center [300, 225] width 175 height 21
click at [264, 135] on div "On Current Crawl" at bounding box center [297, 144] width 179 height 26
click at [363, 134] on div "On Current Crawl" at bounding box center [297, 144] width 179 height 26
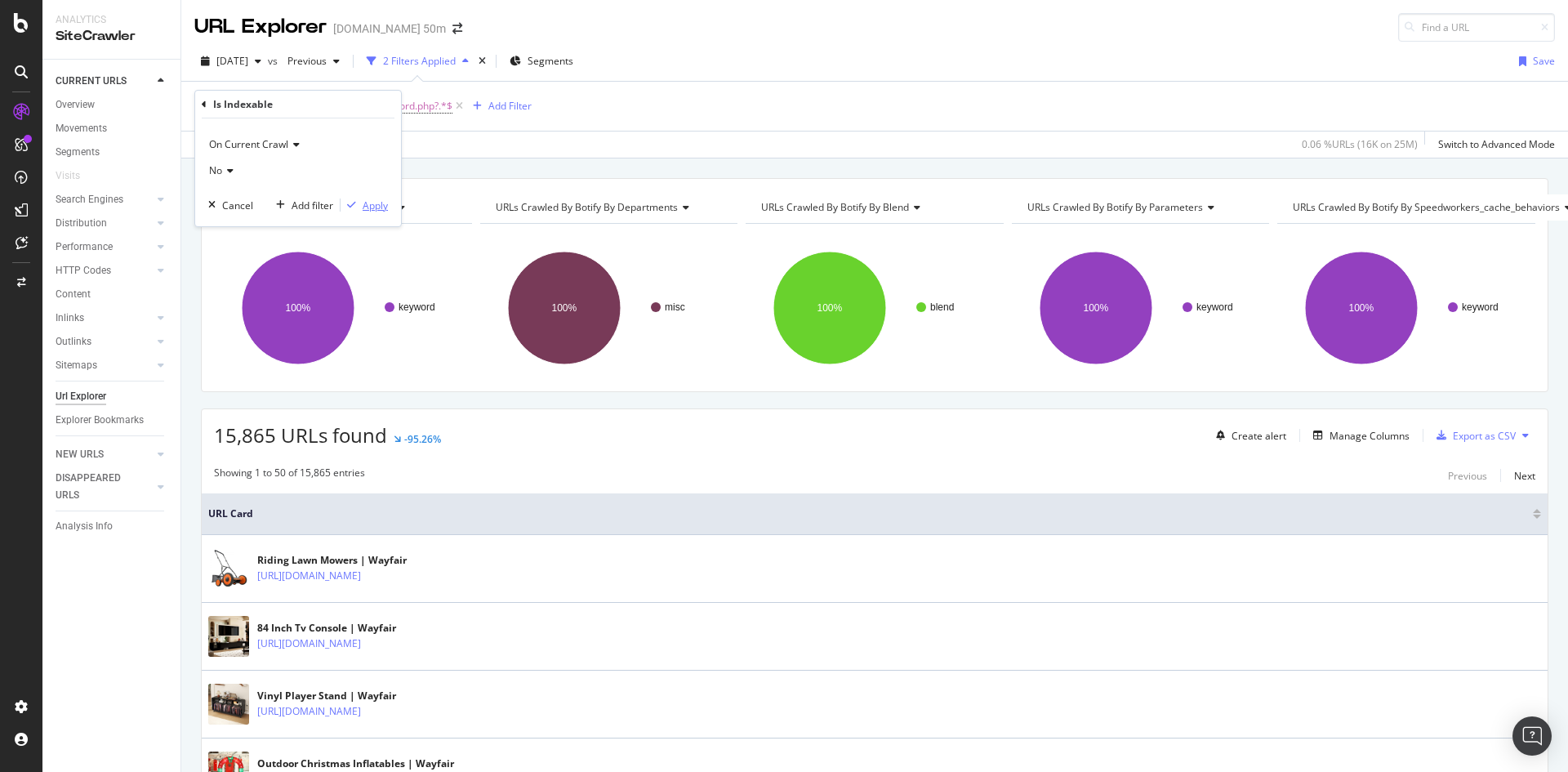
click at [363, 200] on div "Apply" at bounding box center [375, 205] width 26 height 14
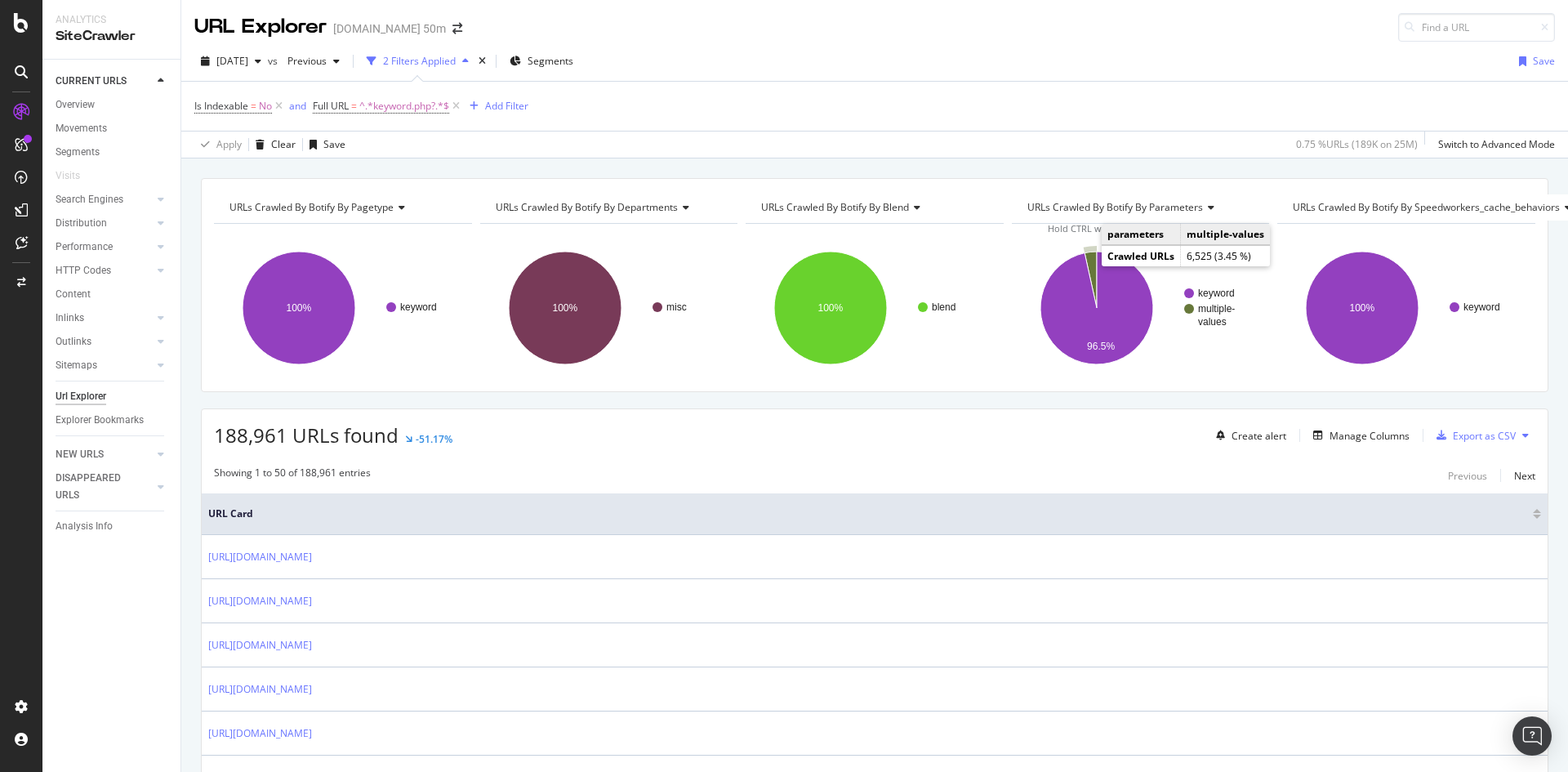
click at [1085, 265] on icon "A chart." at bounding box center [1090, 279] width 12 height 56
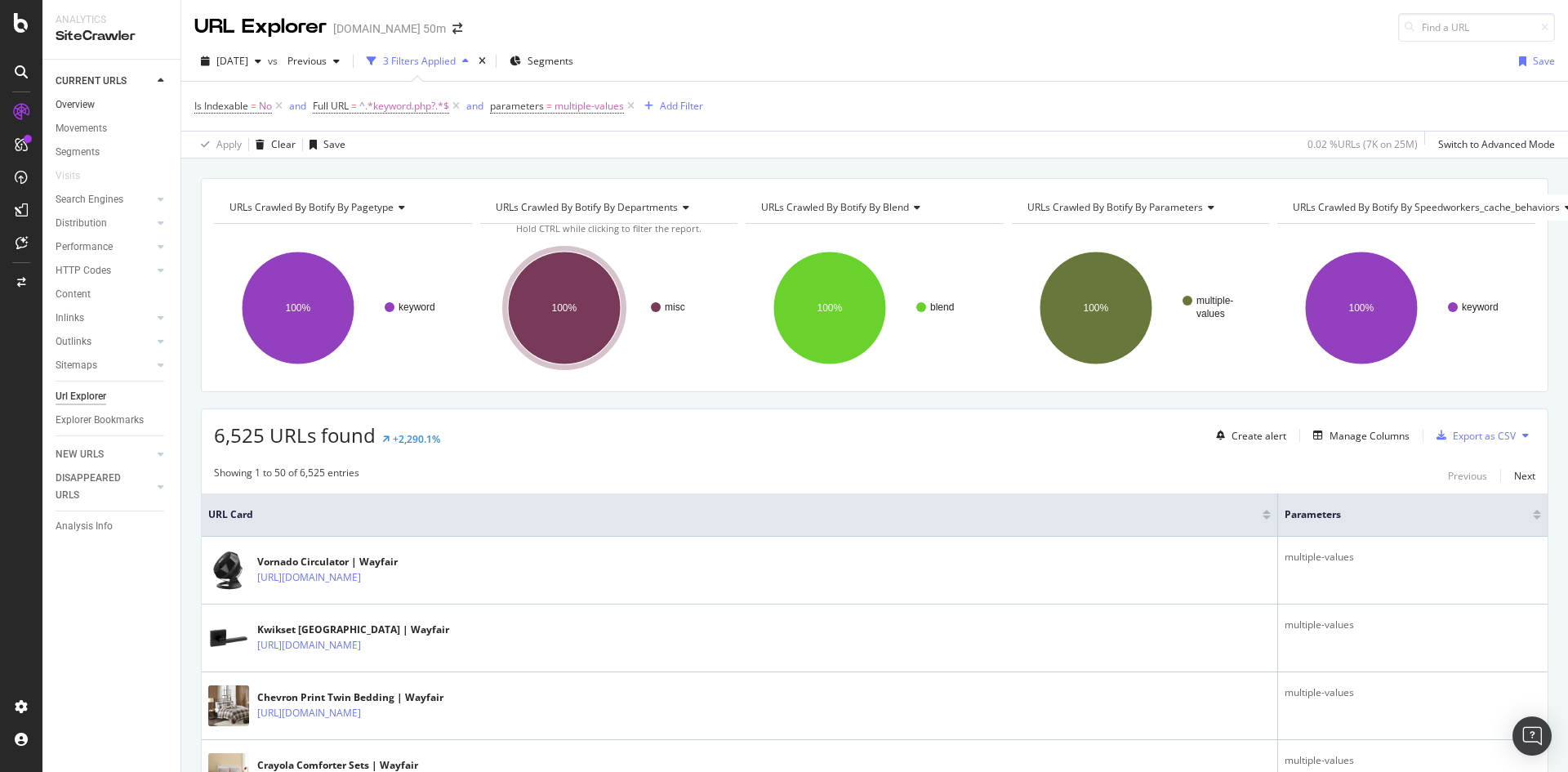
click at [121, 98] on link "Overview" at bounding box center [111, 105] width 113 height 17
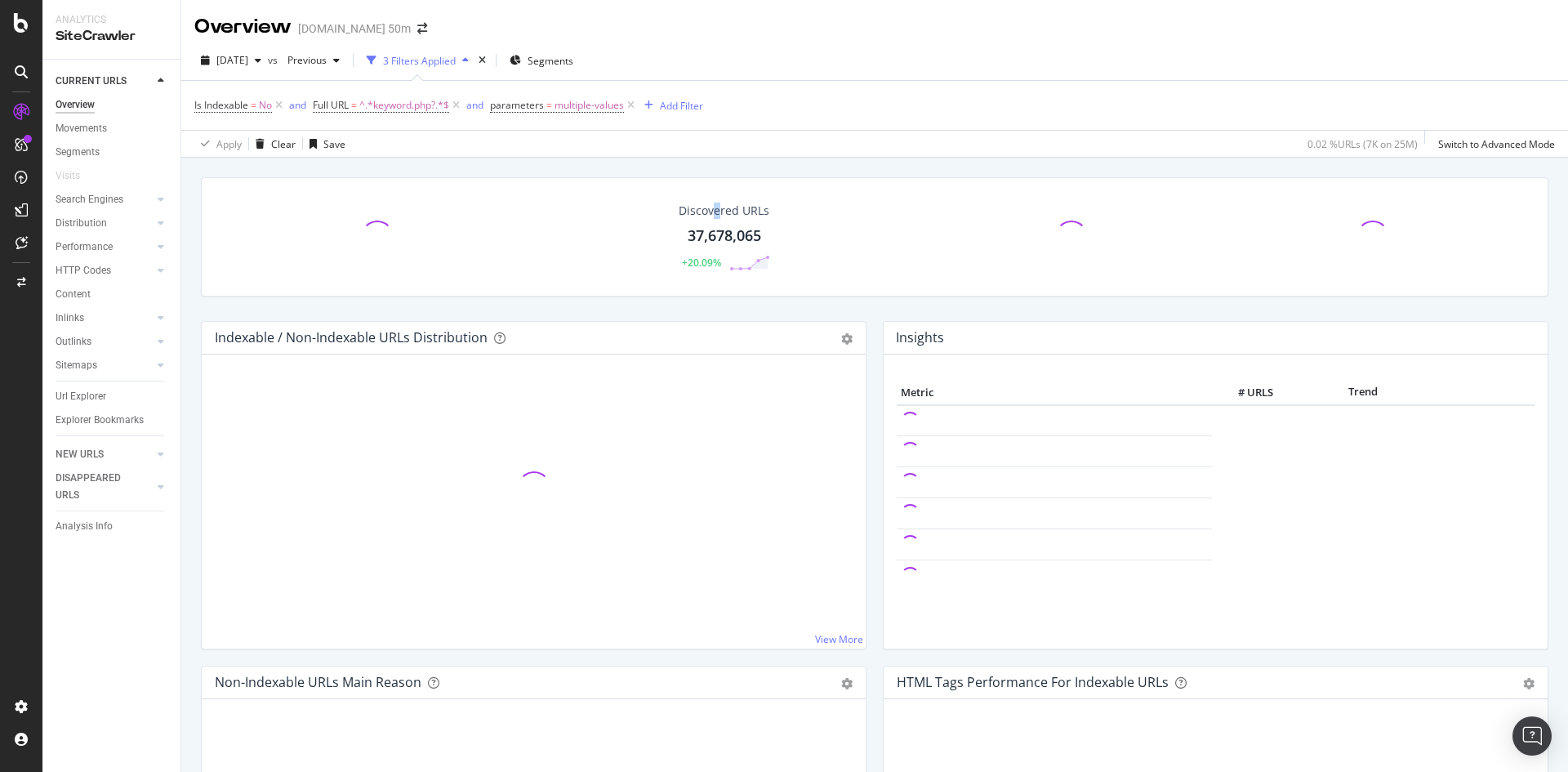
click at [713, 216] on div "Discovered URLs" at bounding box center [724, 211] width 91 height 17
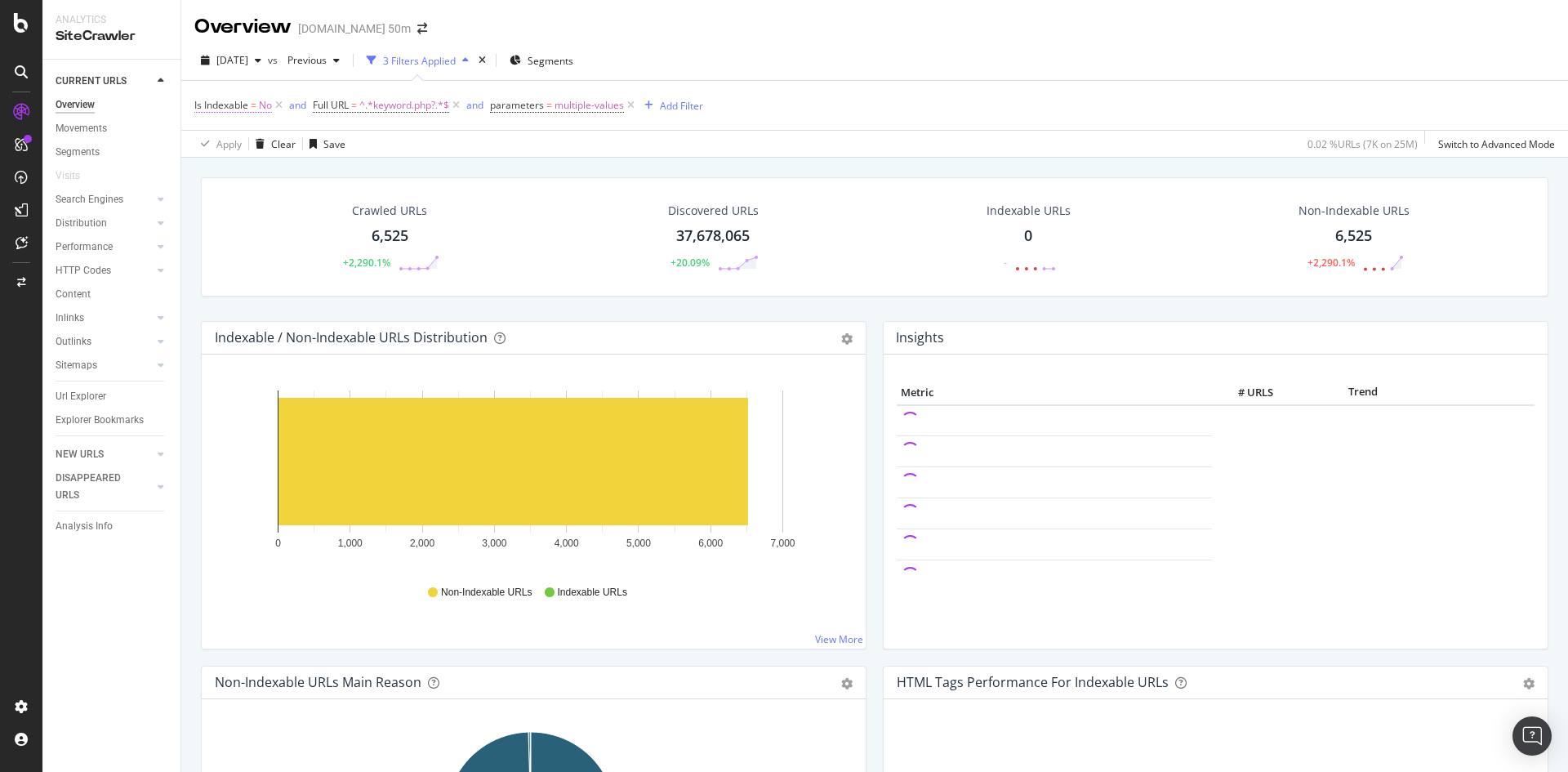
click at [265, 114] on span "No" at bounding box center [265, 105] width 13 height 23
click at [228, 168] on icon at bounding box center [227, 169] width 11 height 10
click at [234, 210] on div "Yes" at bounding box center [300, 202] width 175 height 21
click at [373, 207] on div "Apply" at bounding box center [375, 204] width 26 height 14
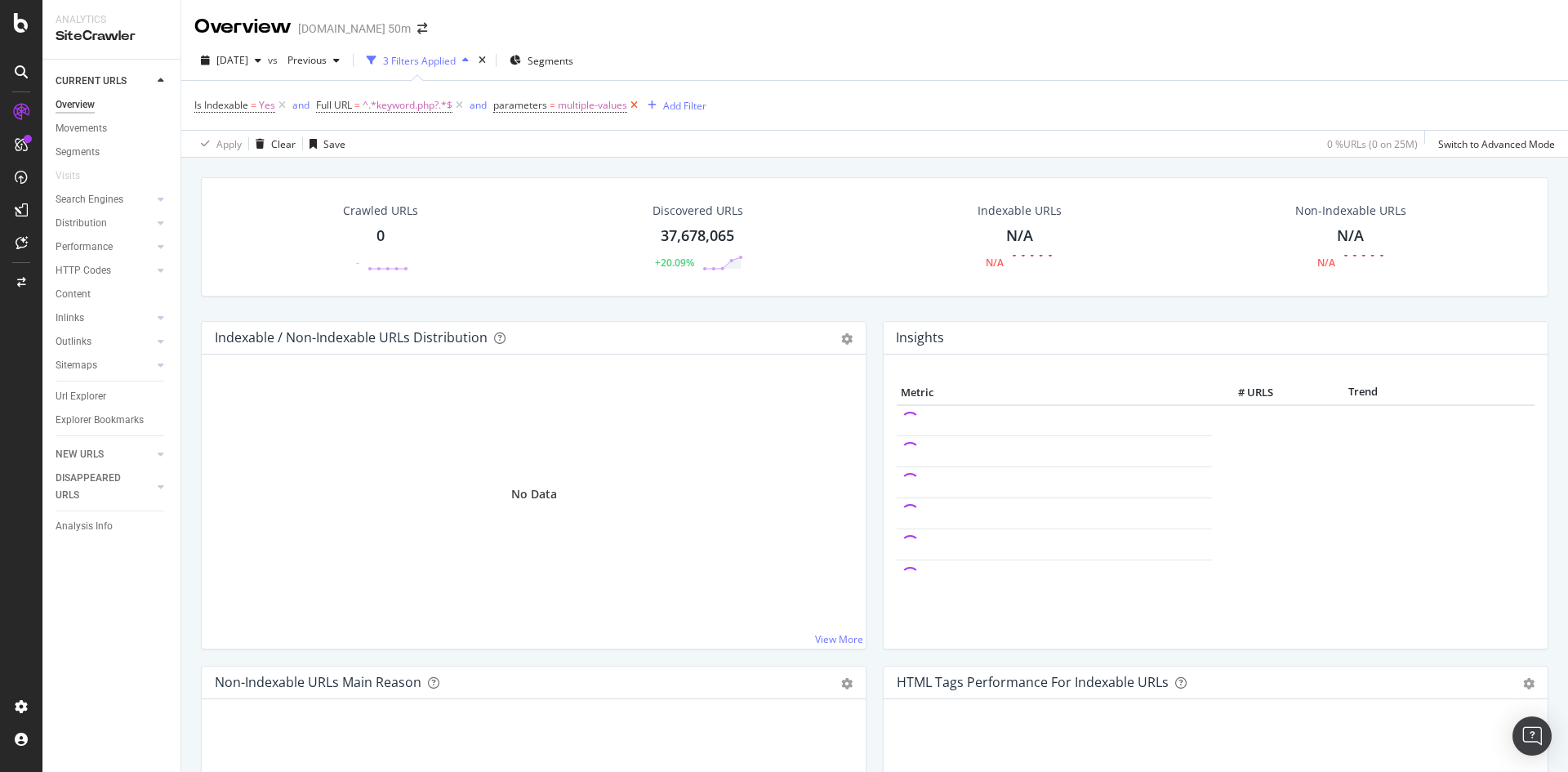
click at [634, 107] on icon at bounding box center [634, 106] width 14 height 17
